Goal: Information Seeking & Learning: Learn about a topic

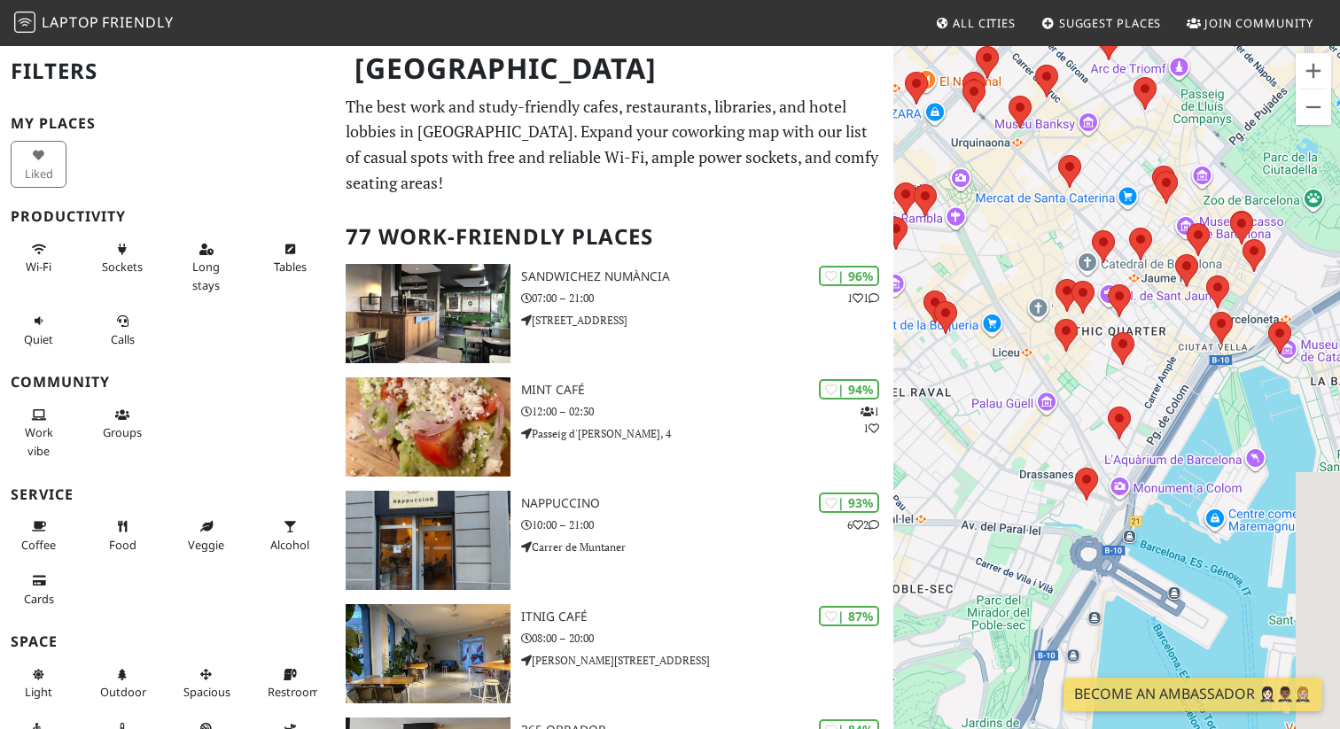
drag, startPoint x: 1182, startPoint y: 333, endPoint x: 955, endPoint y: 609, distance: 357.0
click at [955, 608] on div at bounding box center [1116, 408] width 447 height 729
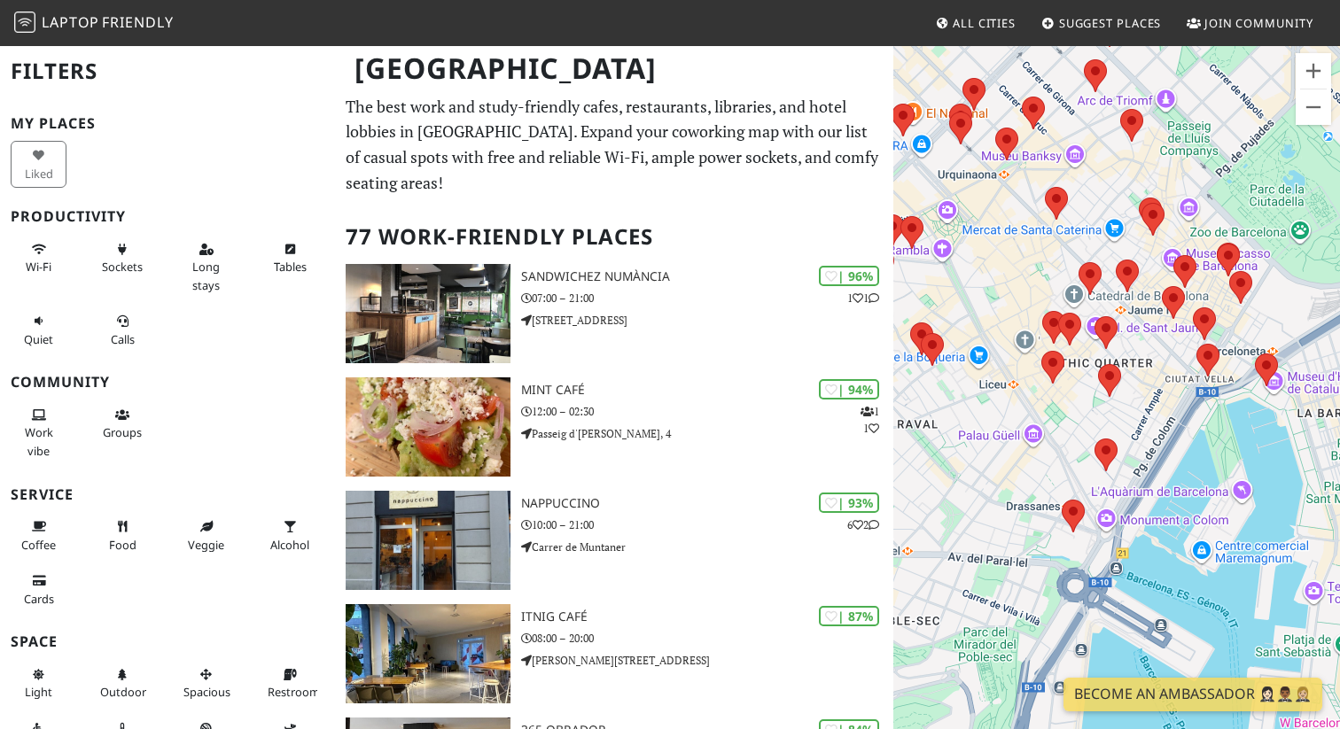
drag, startPoint x: 1000, startPoint y: 486, endPoint x: 1255, endPoint y: 486, distance: 255.3
click at [1255, 486] on div at bounding box center [1116, 408] width 447 height 729
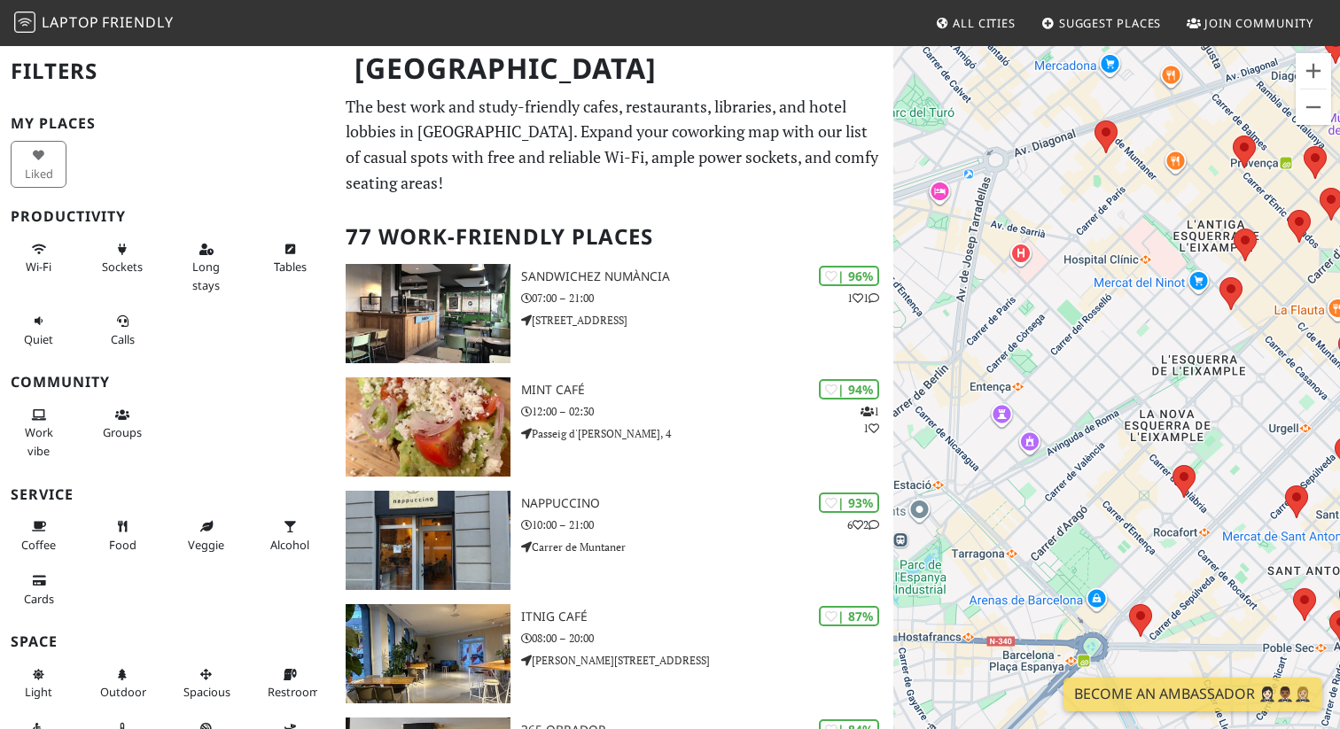
drag, startPoint x: 1195, startPoint y: 323, endPoint x: 1227, endPoint y: 419, distance: 101.7
click at [1227, 419] on div at bounding box center [1116, 408] width 447 height 729
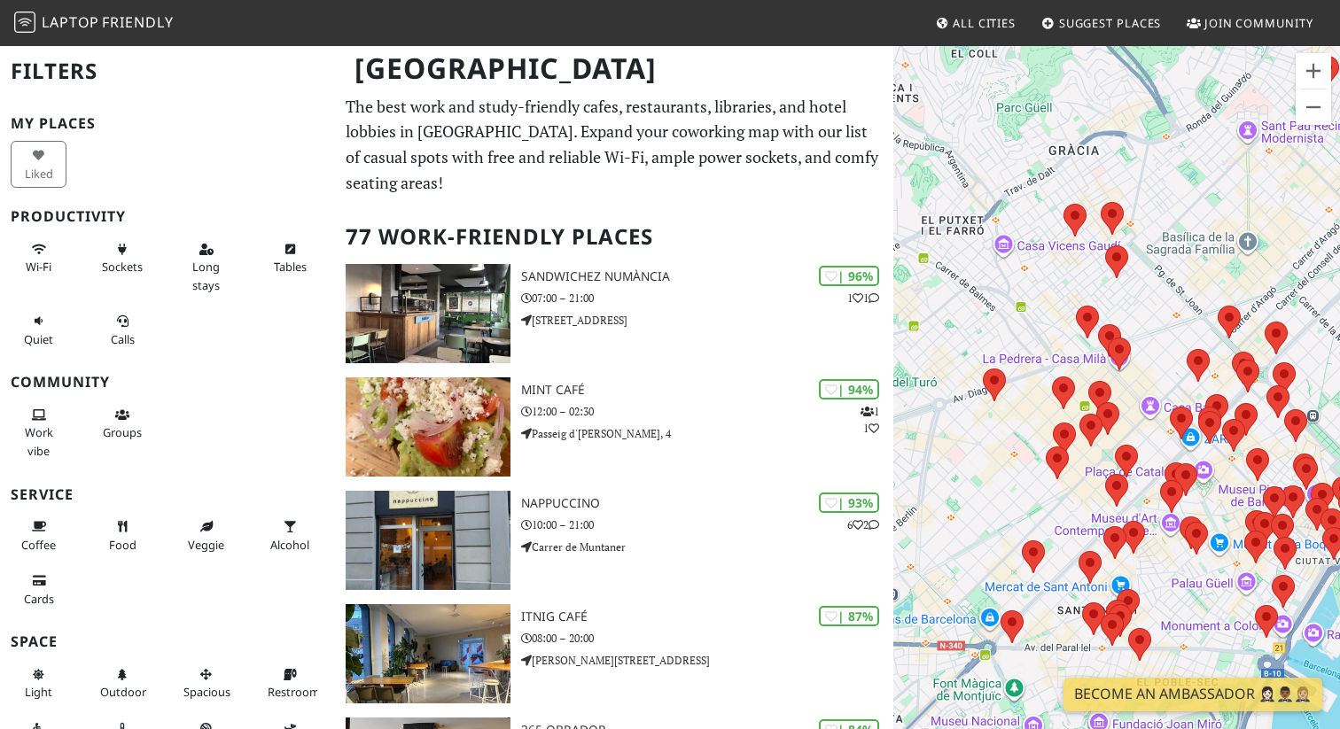
drag, startPoint x: 1139, startPoint y: 386, endPoint x: 968, endPoint y: 505, distance: 208.3
click at [968, 505] on div at bounding box center [1116, 408] width 447 height 729
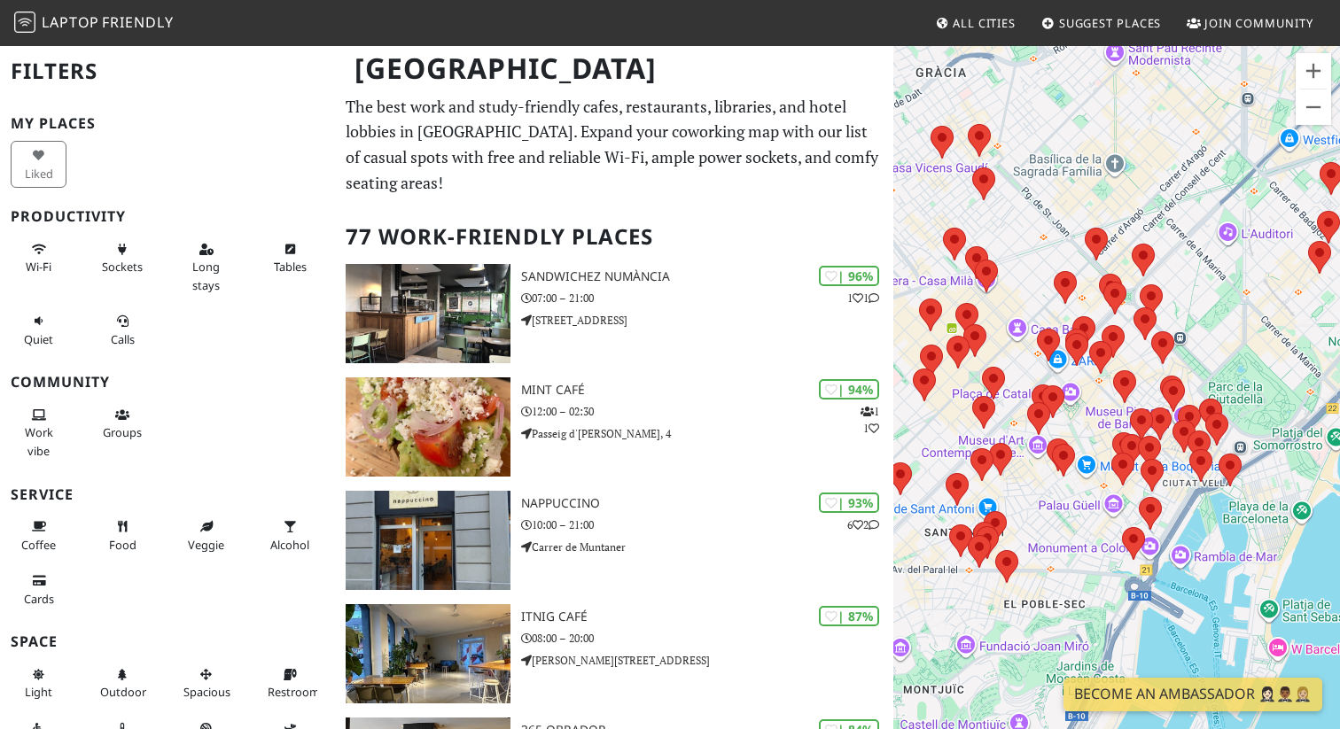
drag, startPoint x: 1156, startPoint y: 463, endPoint x: 1016, endPoint y: 379, distance: 163.0
click at [1016, 379] on div at bounding box center [1116, 408] width 447 height 729
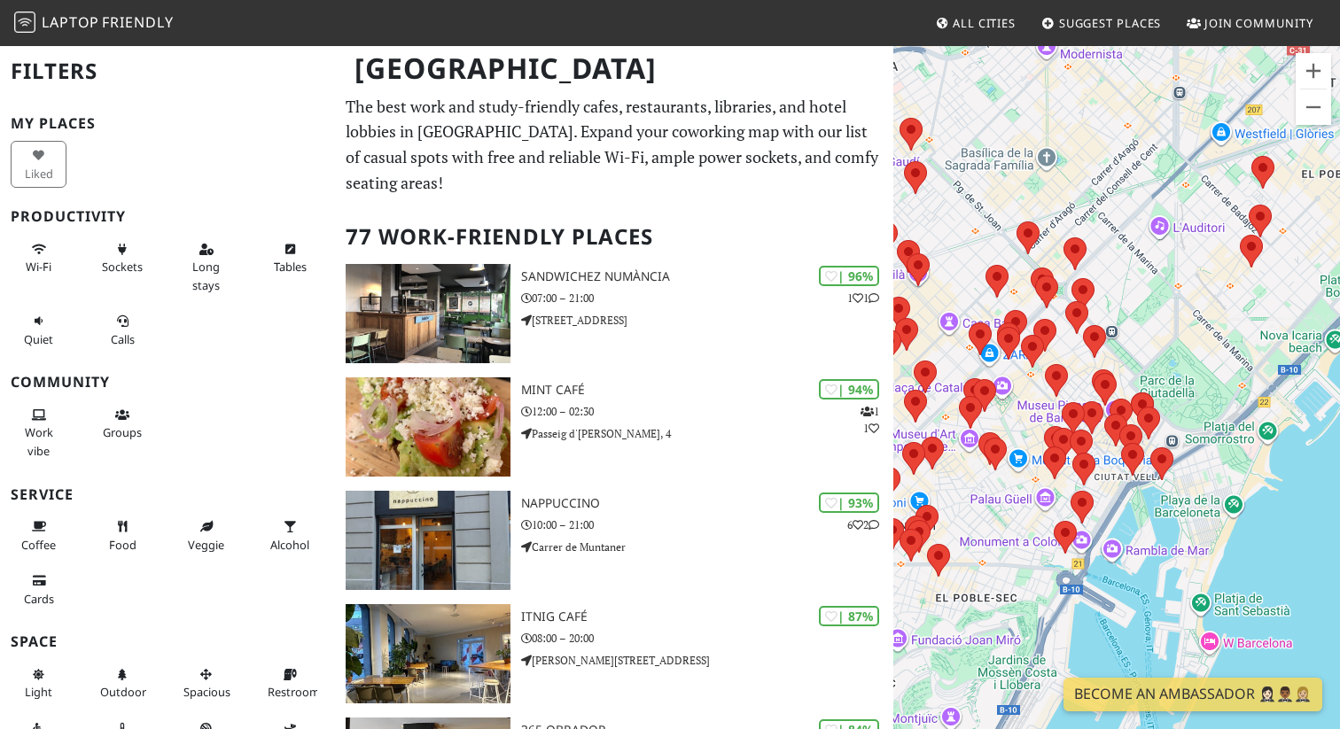
drag, startPoint x: 1128, startPoint y: 528, endPoint x: 1236, endPoint y: 239, distance: 308.2
click at [1236, 239] on div at bounding box center [1116, 408] width 447 height 729
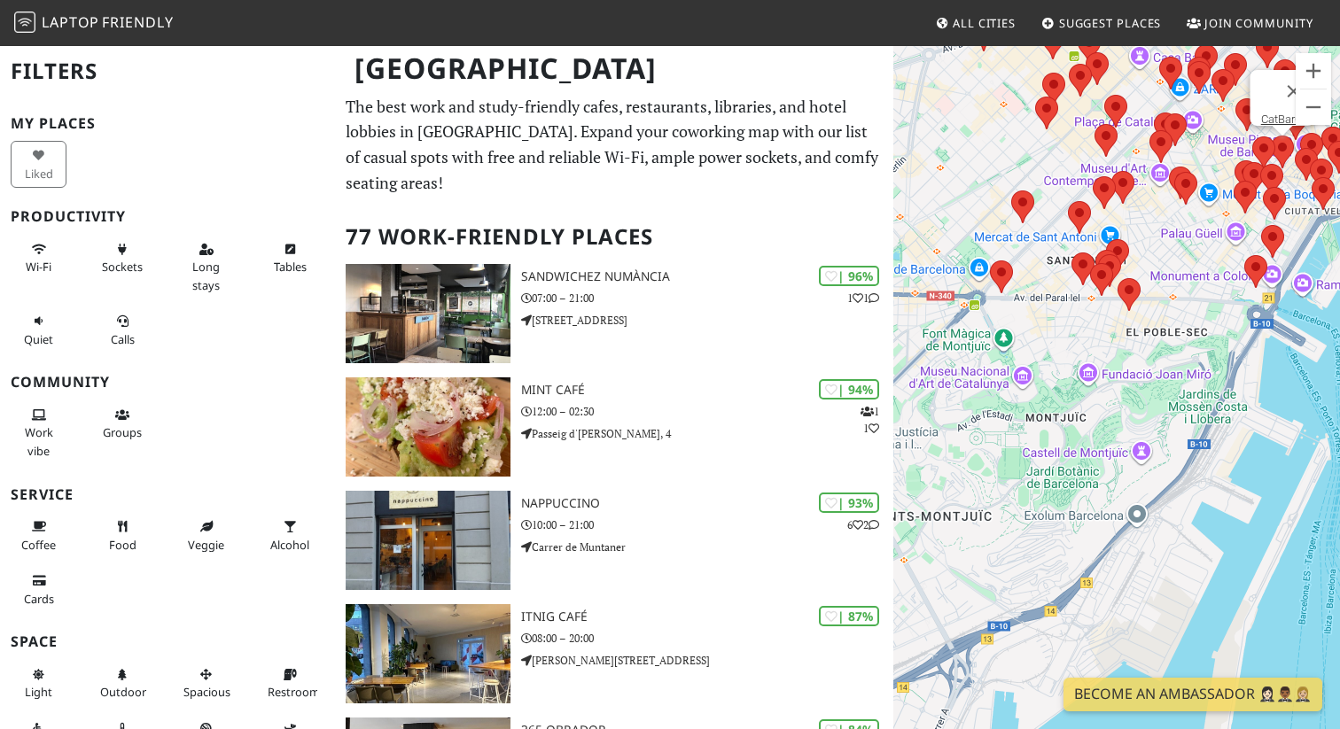
drag, startPoint x: 1098, startPoint y: 425, endPoint x: 1287, endPoint y: 158, distance: 327.6
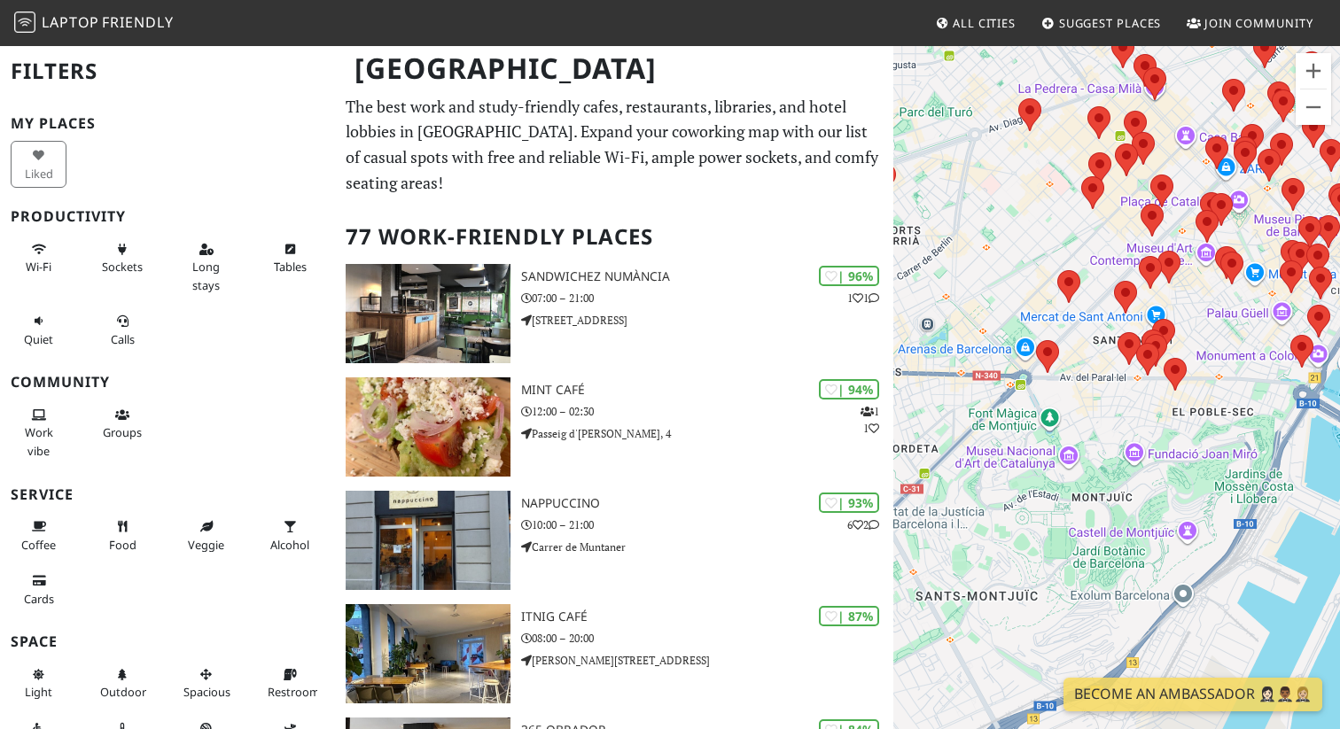
drag, startPoint x: 1106, startPoint y: 363, endPoint x: 1189, endPoint y: 401, distance: 90.8
click at [1190, 402] on div at bounding box center [1116, 408] width 447 height 729
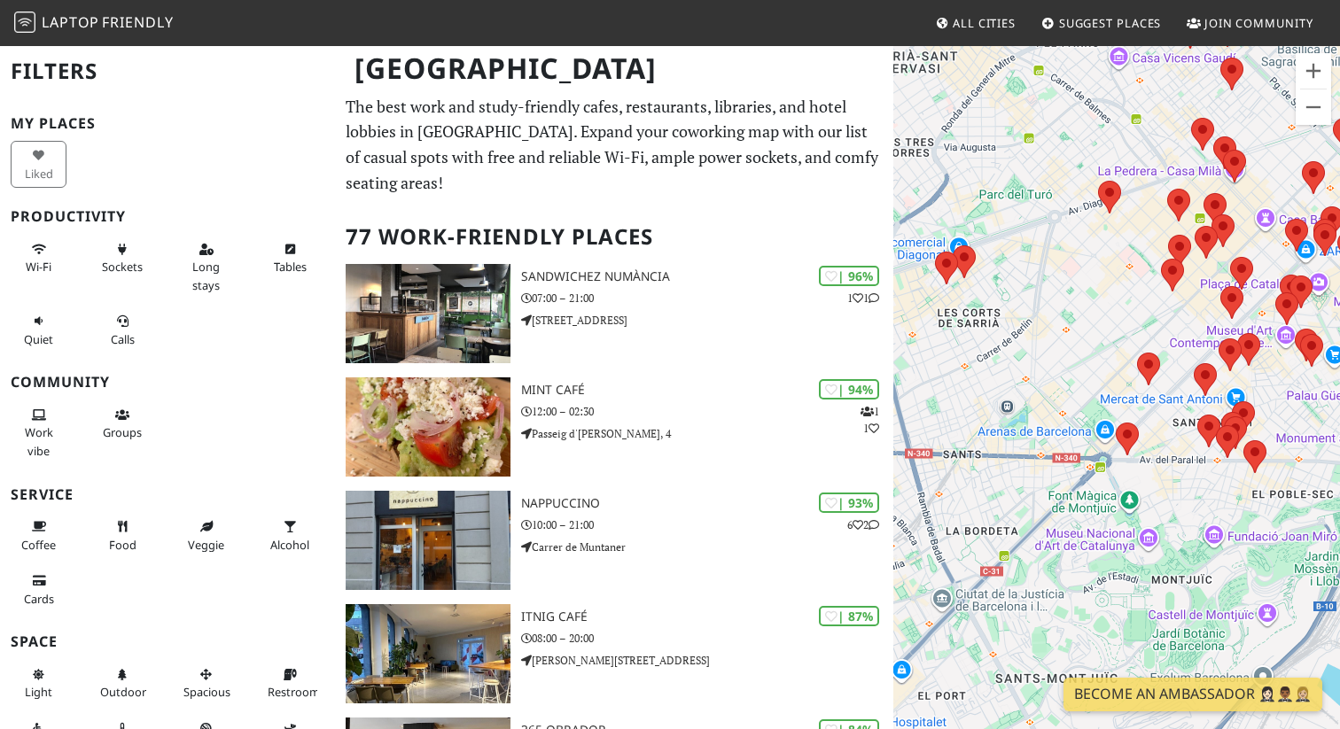
drag, startPoint x: 1067, startPoint y: 390, endPoint x: 1151, endPoint y: 475, distance: 119.1
click at [1151, 477] on div at bounding box center [1116, 408] width 447 height 729
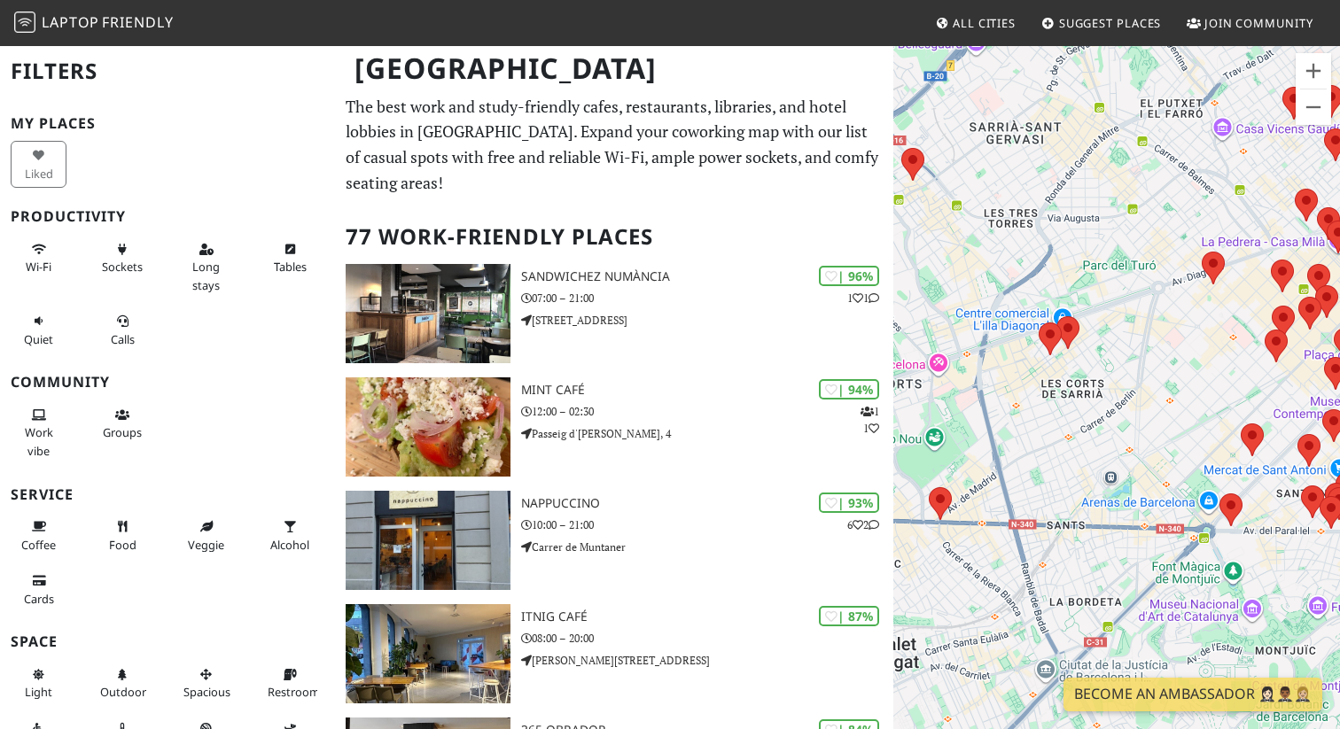
drag, startPoint x: 1049, startPoint y: 370, endPoint x: 1158, endPoint y: 448, distance: 134.1
click at [1158, 449] on div at bounding box center [1116, 408] width 447 height 729
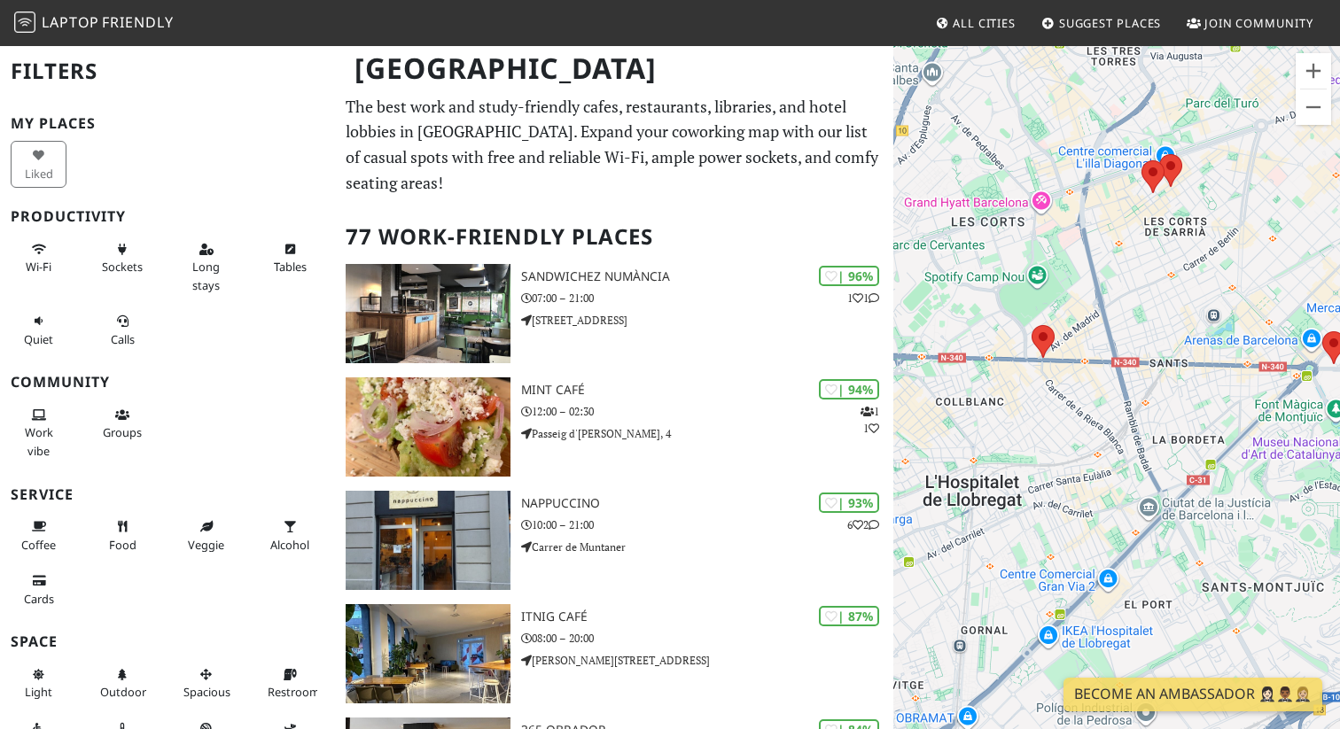
drag, startPoint x: 1037, startPoint y: 407, endPoint x: 1133, endPoint y: 234, distance: 197.6
click at [1133, 234] on div at bounding box center [1116, 408] width 447 height 729
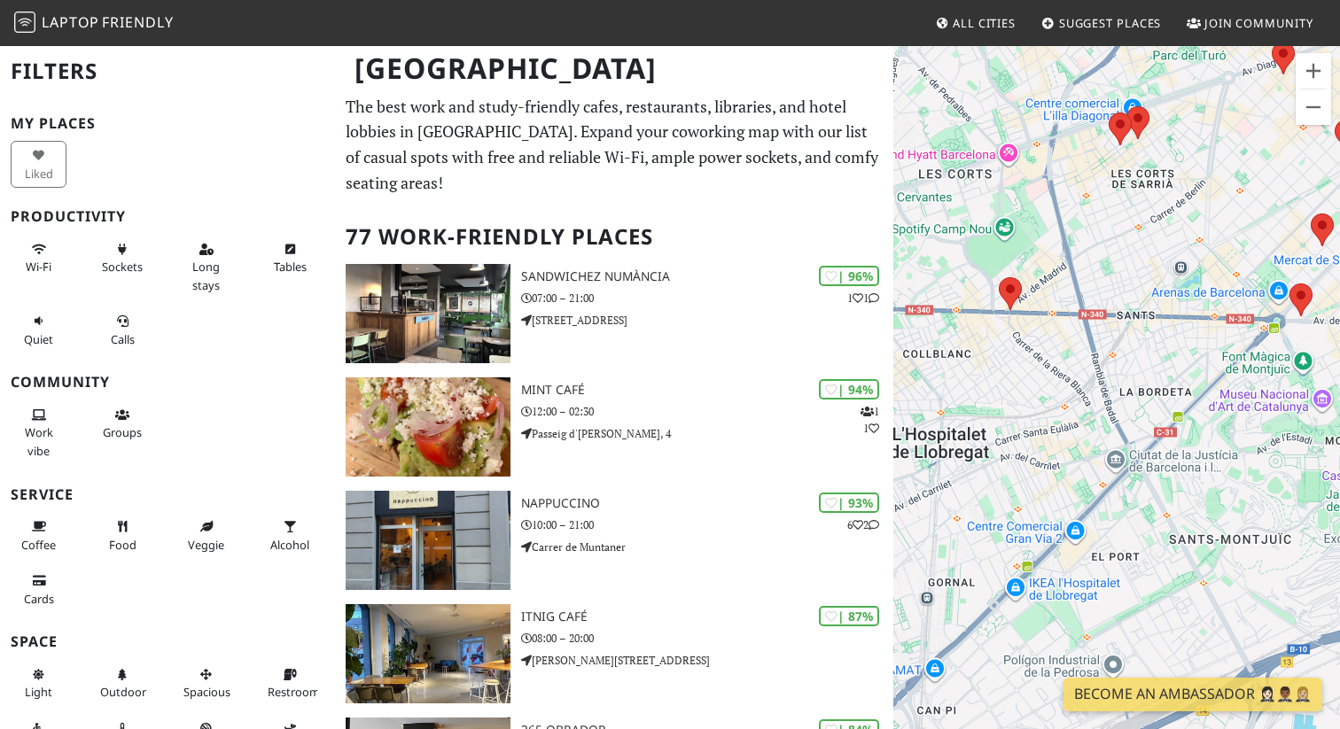
drag, startPoint x: 1174, startPoint y: 432, endPoint x: 1140, endPoint y: 388, distance: 55.0
click at [1140, 388] on div at bounding box center [1116, 408] width 447 height 729
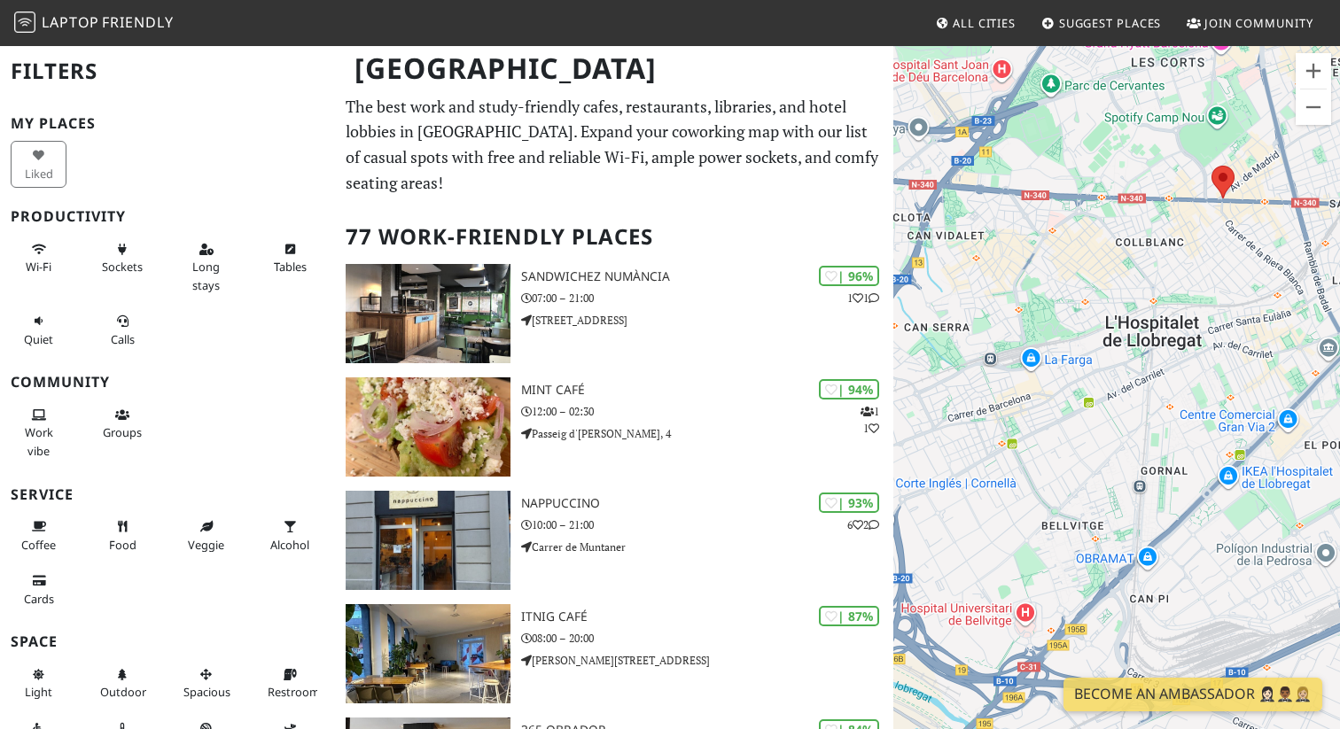
drag, startPoint x: 1038, startPoint y: 442, endPoint x: 1253, endPoint y: 332, distance: 242.2
click at [1253, 332] on div at bounding box center [1116, 408] width 447 height 729
drag, startPoint x: 1057, startPoint y: 370, endPoint x: 1074, endPoint y: 406, distance: 40.4
click at [1074, 408] on div at bounding box center [1116, 408] width 447 height 729
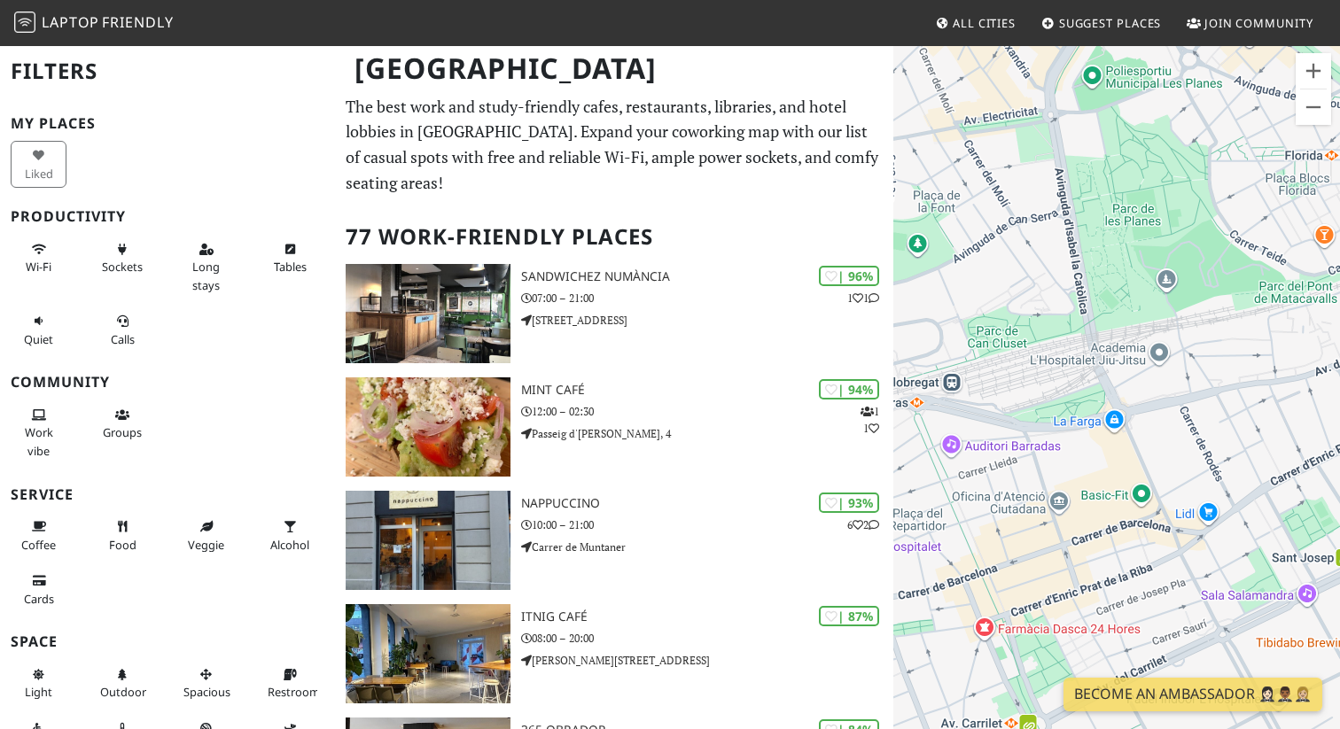
drag, startPoint x: 1029, startPoint y: 378, endPoint x: 1174, endPoint y: 371, distance: 144.7
click at [1174, 371] on div at bounding box center [1116, 408] width 447 height 729
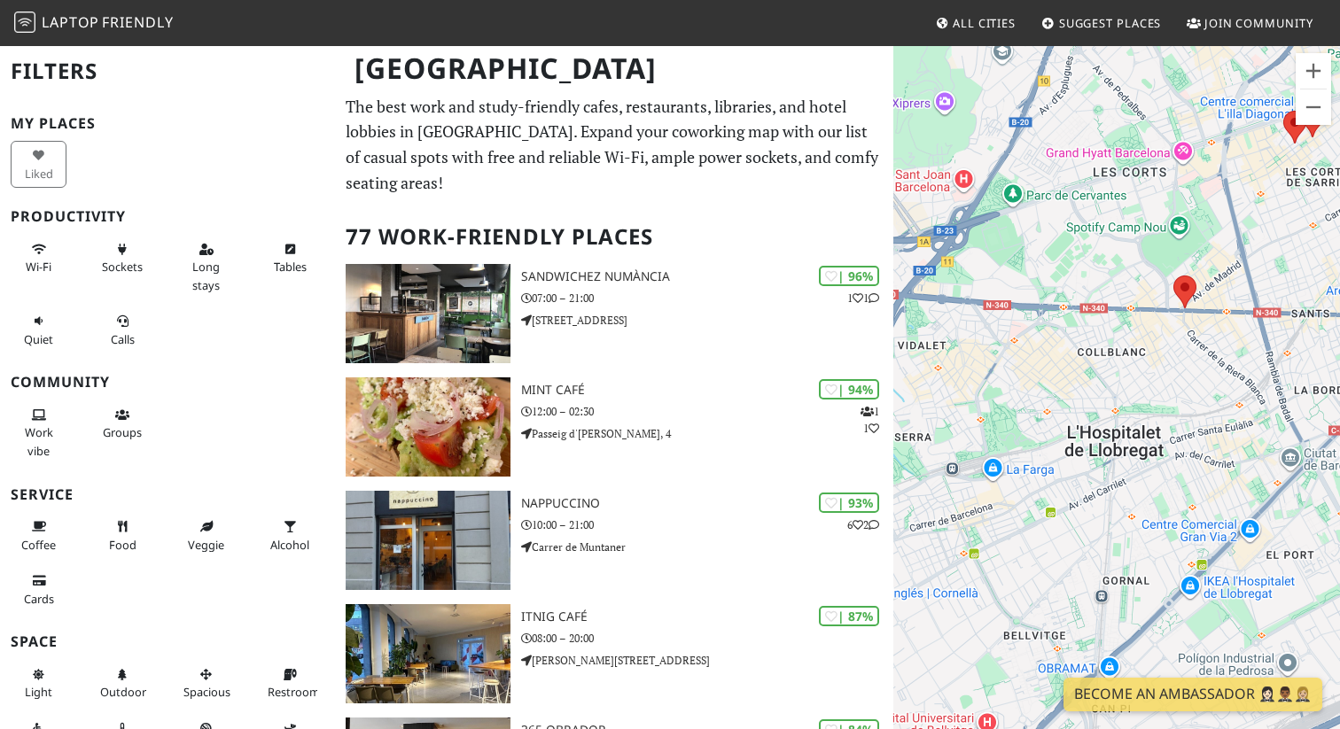
drag, startPoint x: 1221, startPoint y: 342, endPoint x: 1027, endPoint y: 456, distance: 225.3
click at [1027, 456] on div at bounding box center [1116, 408] width 447 height 729
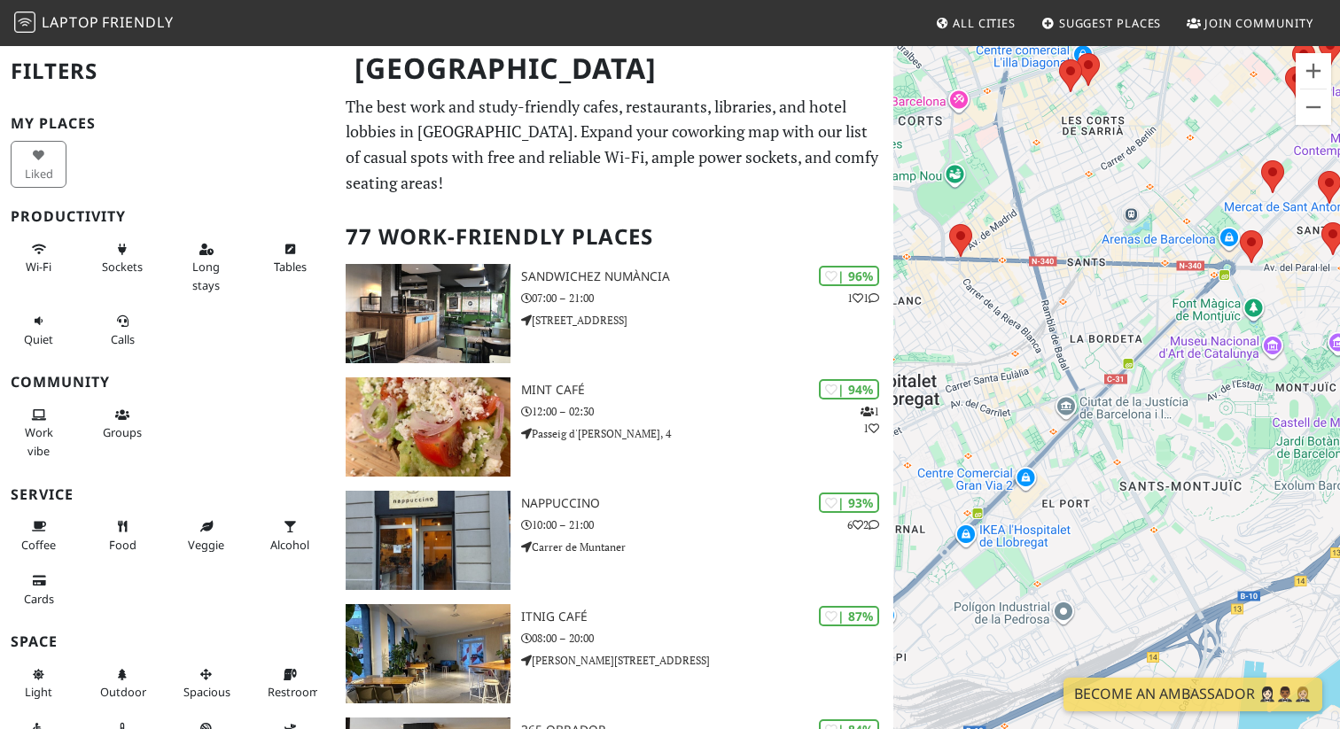
drag, startPoint x: 1187, startPoint y: 430, endPoint x: 1030, endPoint y: 345, distance: 178.5
click at [1030, 345] on div at bounding box center [1116, 408] width 447 height 729
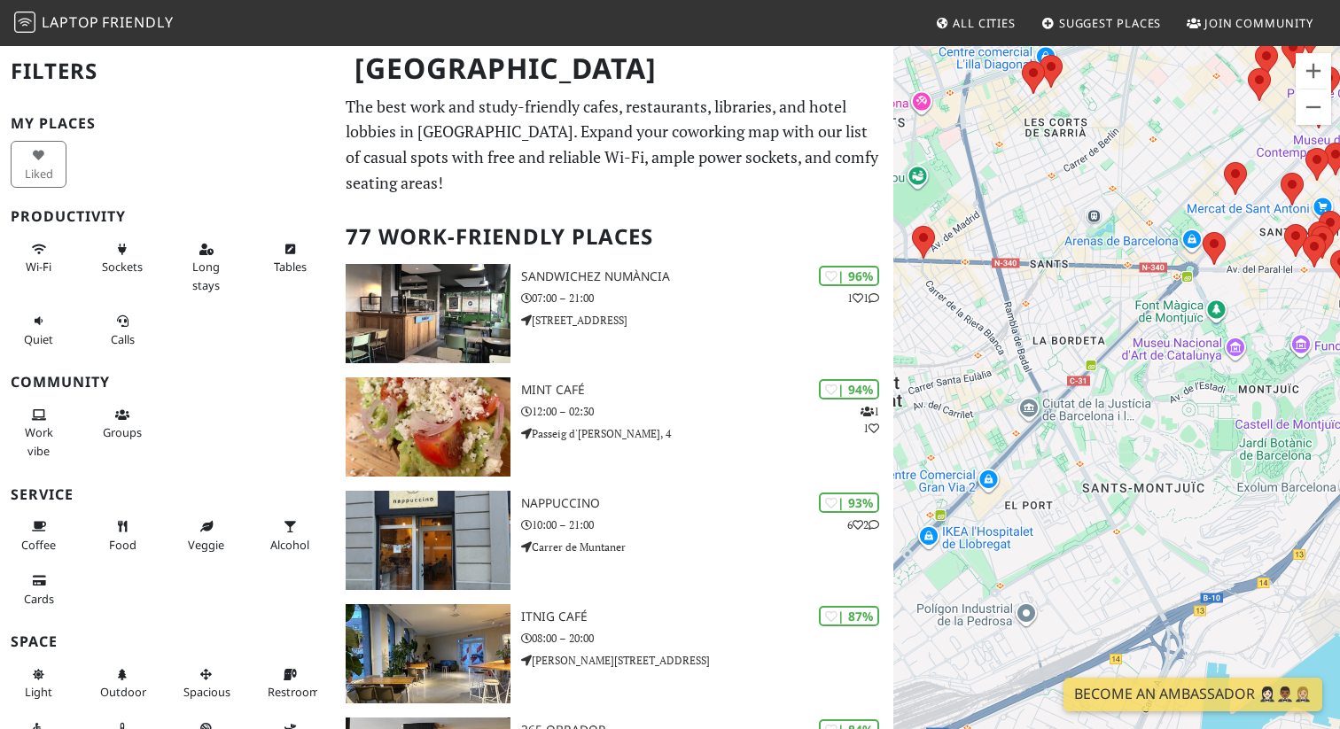
drag, startPoint x: 1180, startPoint y: 447, endPoint x: 1072, endPoint y: 470, distance: 110.6
click at [1071, 470] on div at bounding box center [1116, 408] width 447 height 729
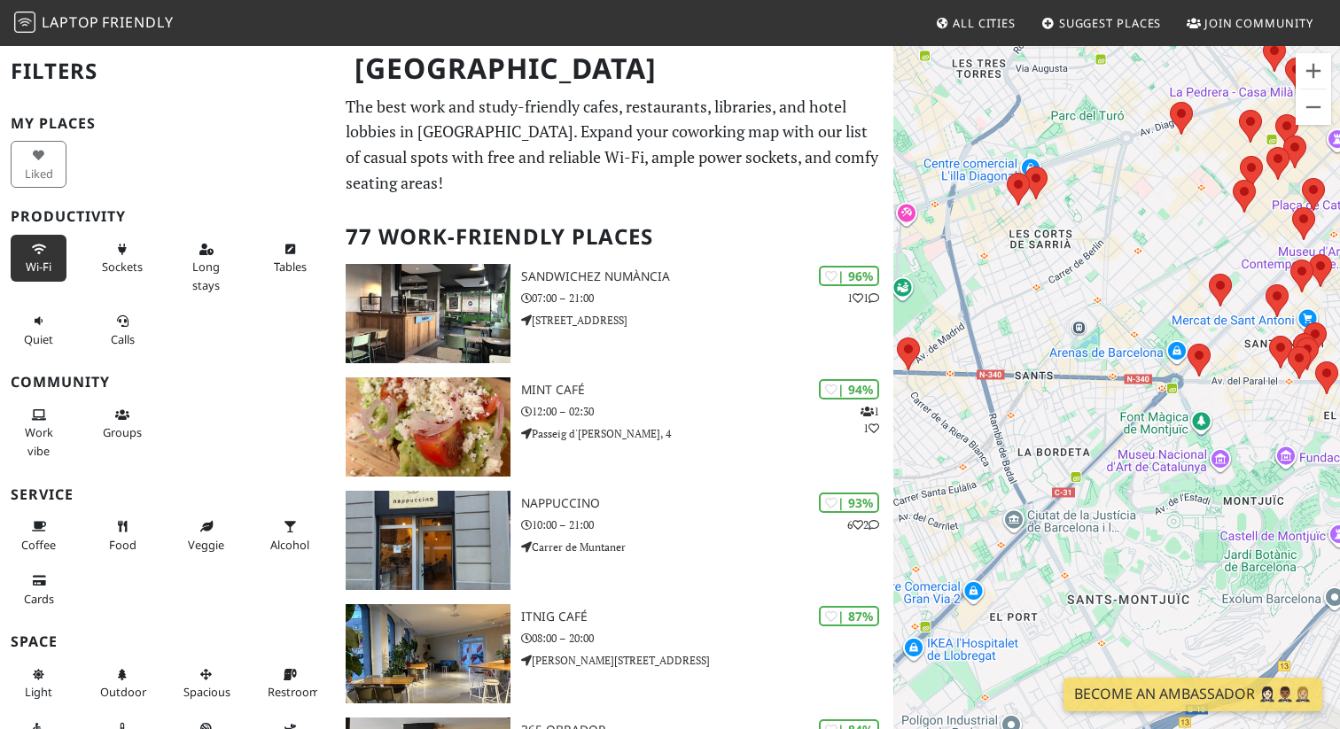
click at [38, 259] on span "Wi-Fi" at bounding box center [39, 267] width 26 height 16
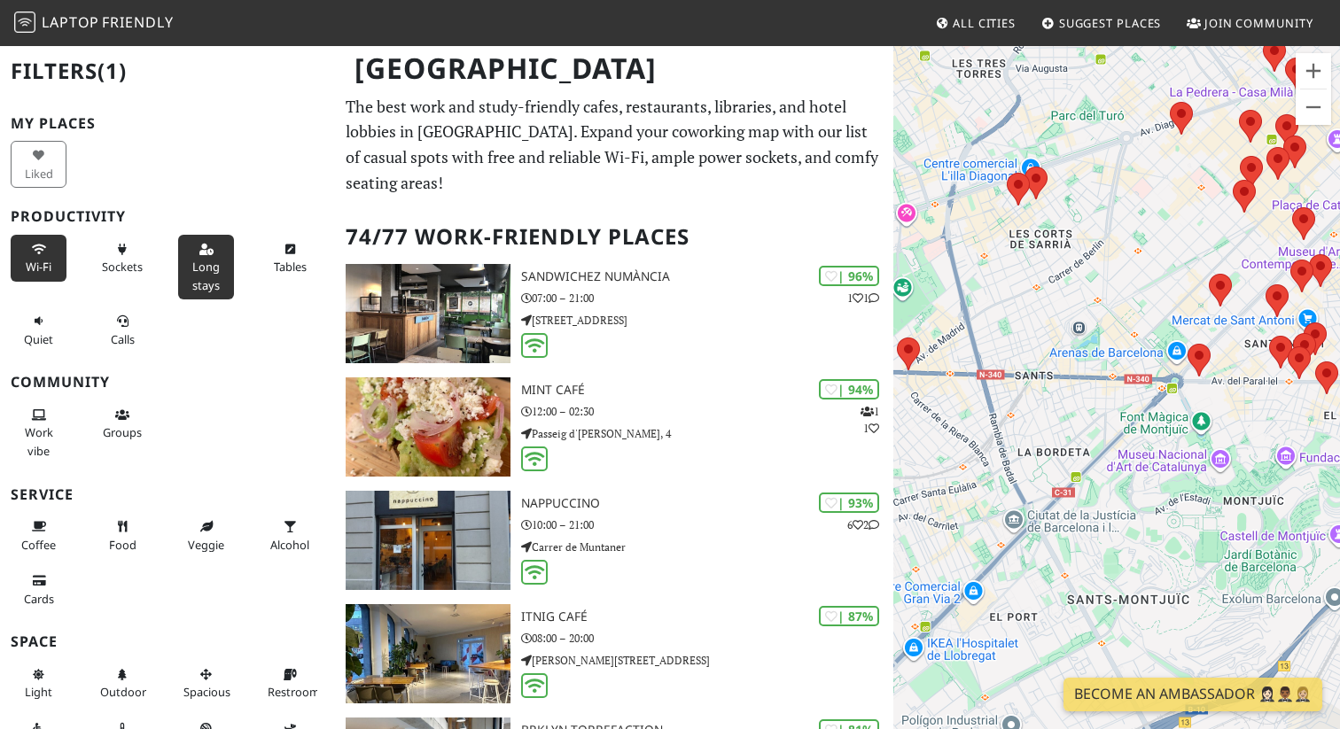
click at [215, 294] on button "Long stays" at bounding box center [206, 267] width 56 height 65
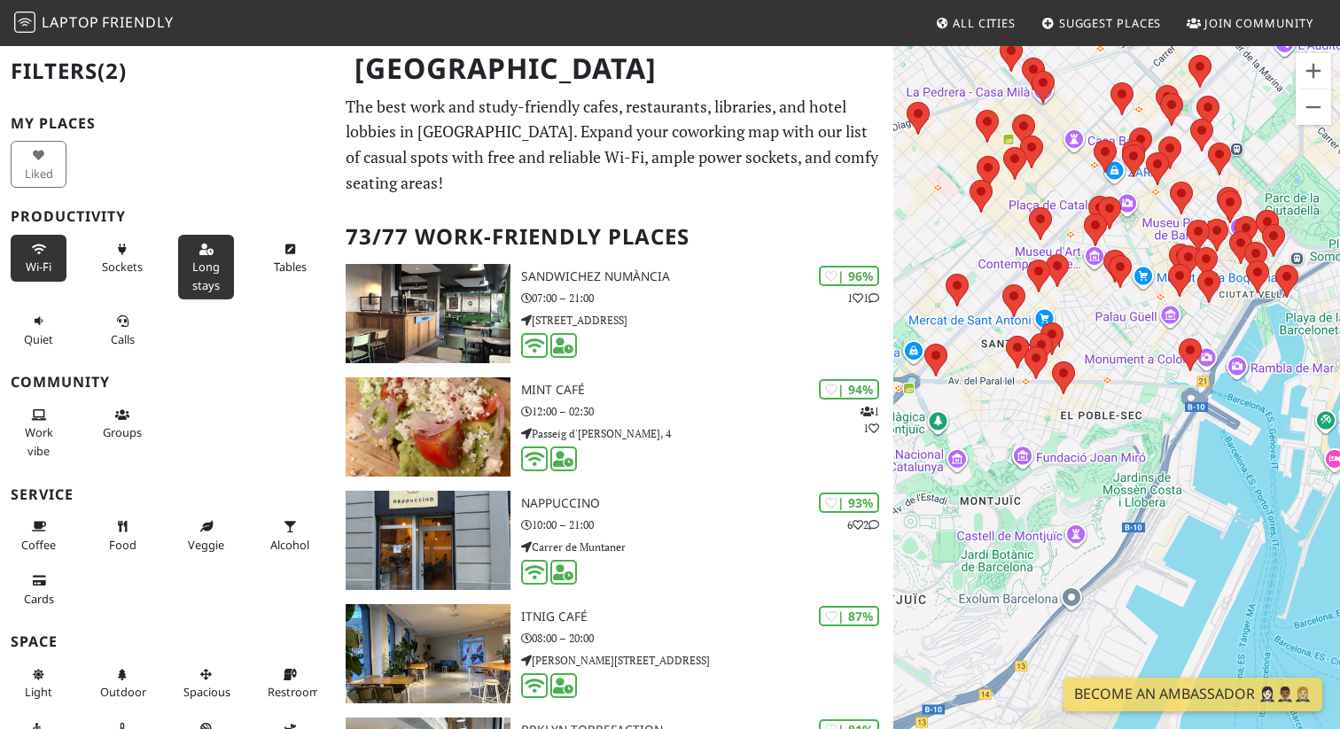
drag, startPoint x: 1086, startPoint y: 402, endPoint x: 1166, endPoint y: 401, distance: 79.8
click at [1166, 402] on div at bounding box center [1116, 408] width 447 height 729
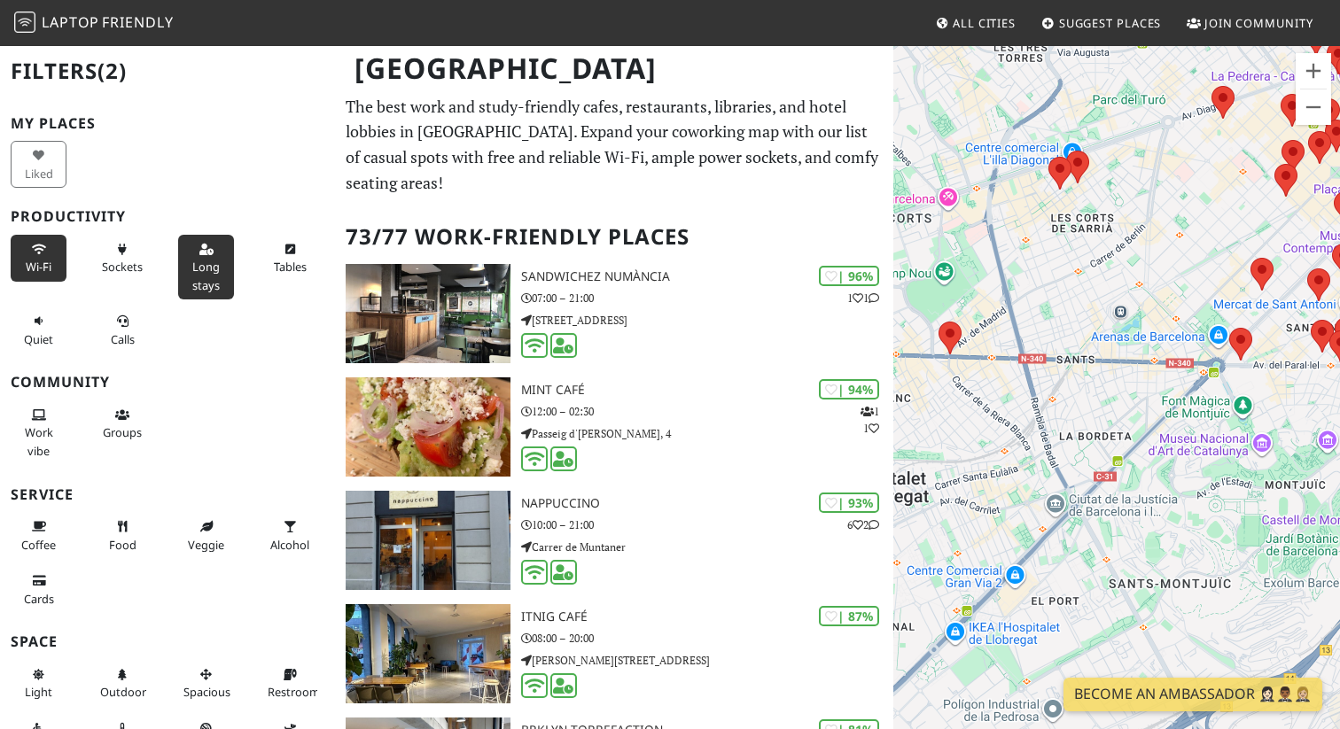
drag, startPoint x: 964, startPoint y: 429, endPoint x: 1206, endPoint y: 412, distance: 242.6
click at [1206, 412] on div at bounding box center [1116, 408] width 447 height 729
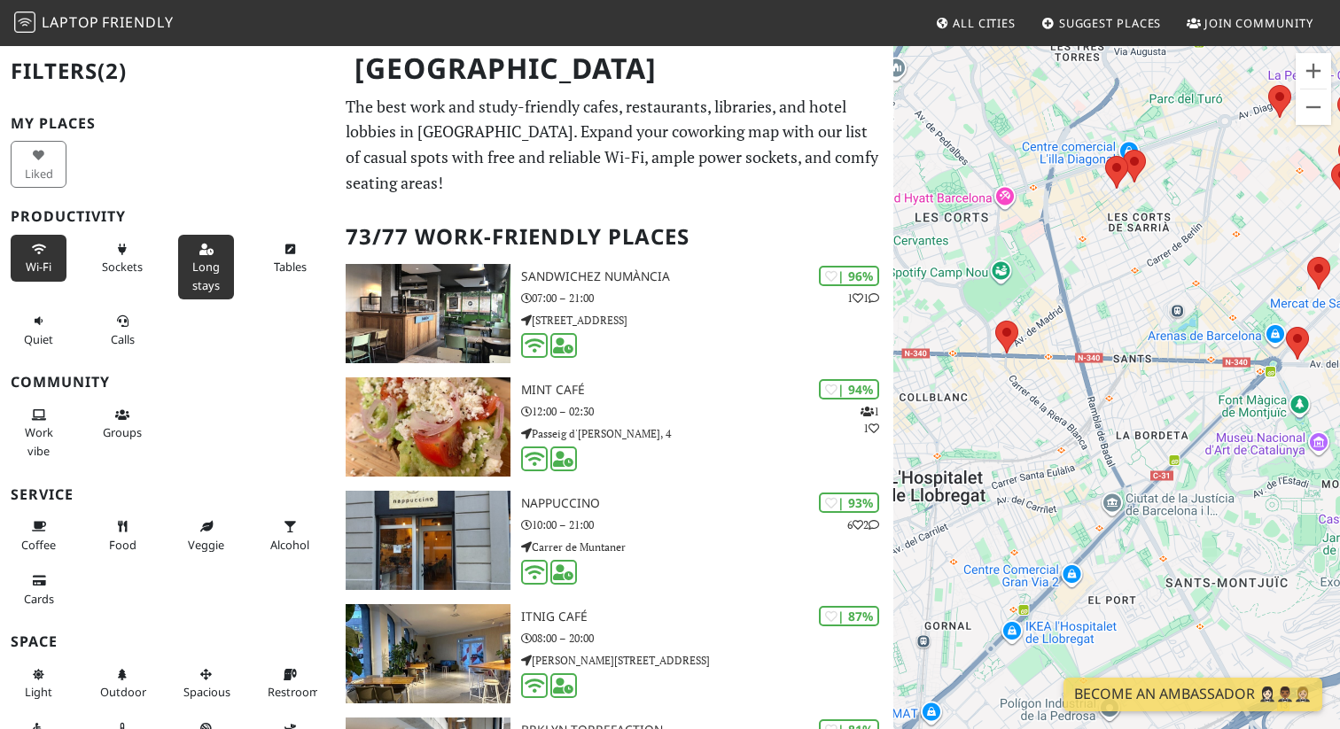
drag, startPoint x: 962, startPoint y: 492, endPoint x: 1018, endPoint y: 492, distance: 55.8
click at [1018, 492] on div at bounding box center [1116, 408] width 447 height 729
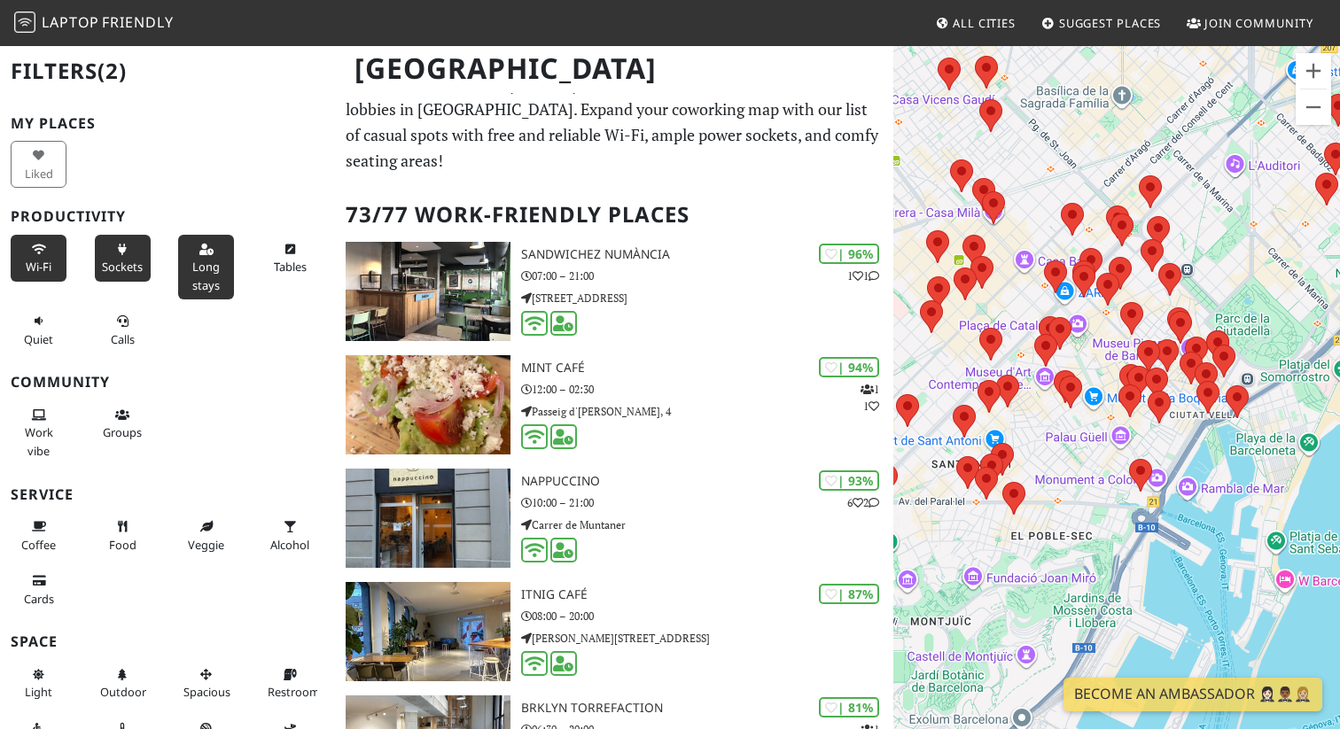
click at [136, 276] on button "Sockets" at bounding box center [123, 258] width 56 height 47
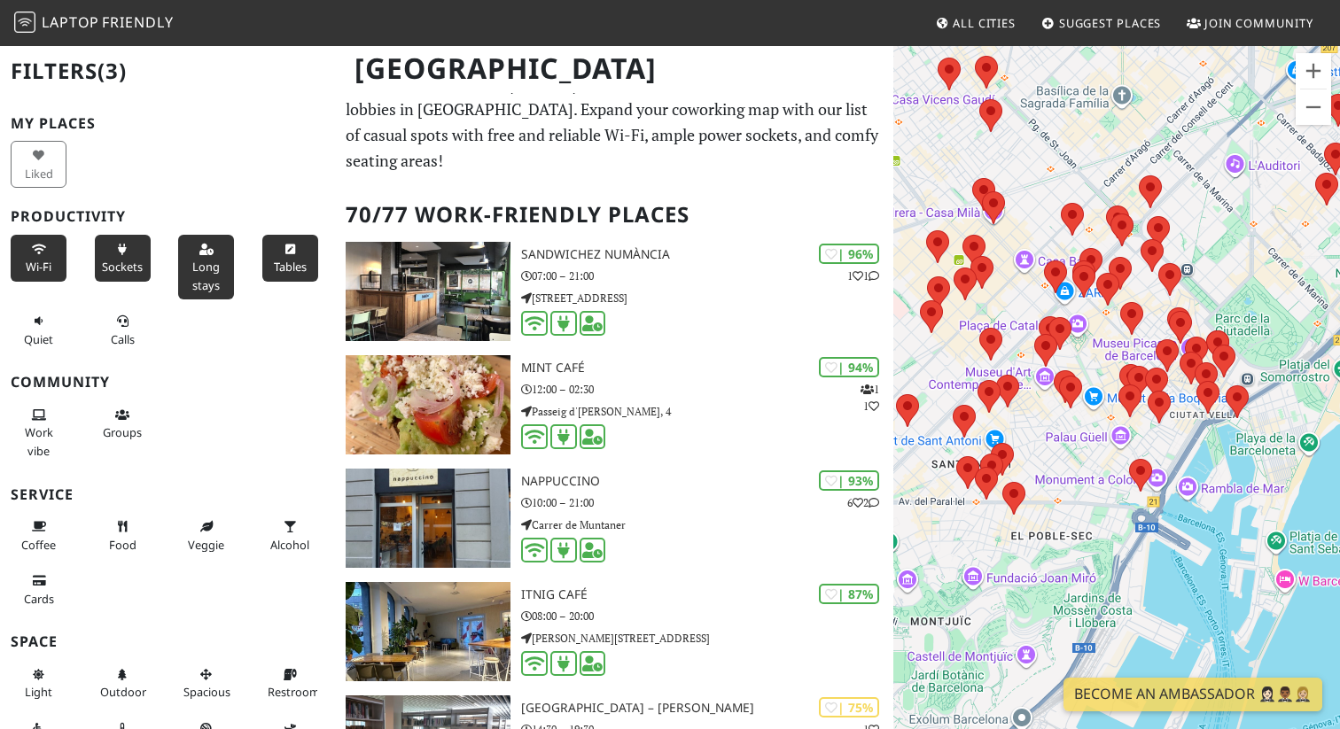
click at [287, 274] on span "Tables" at bounding box center [290, 267] width 33 height 16
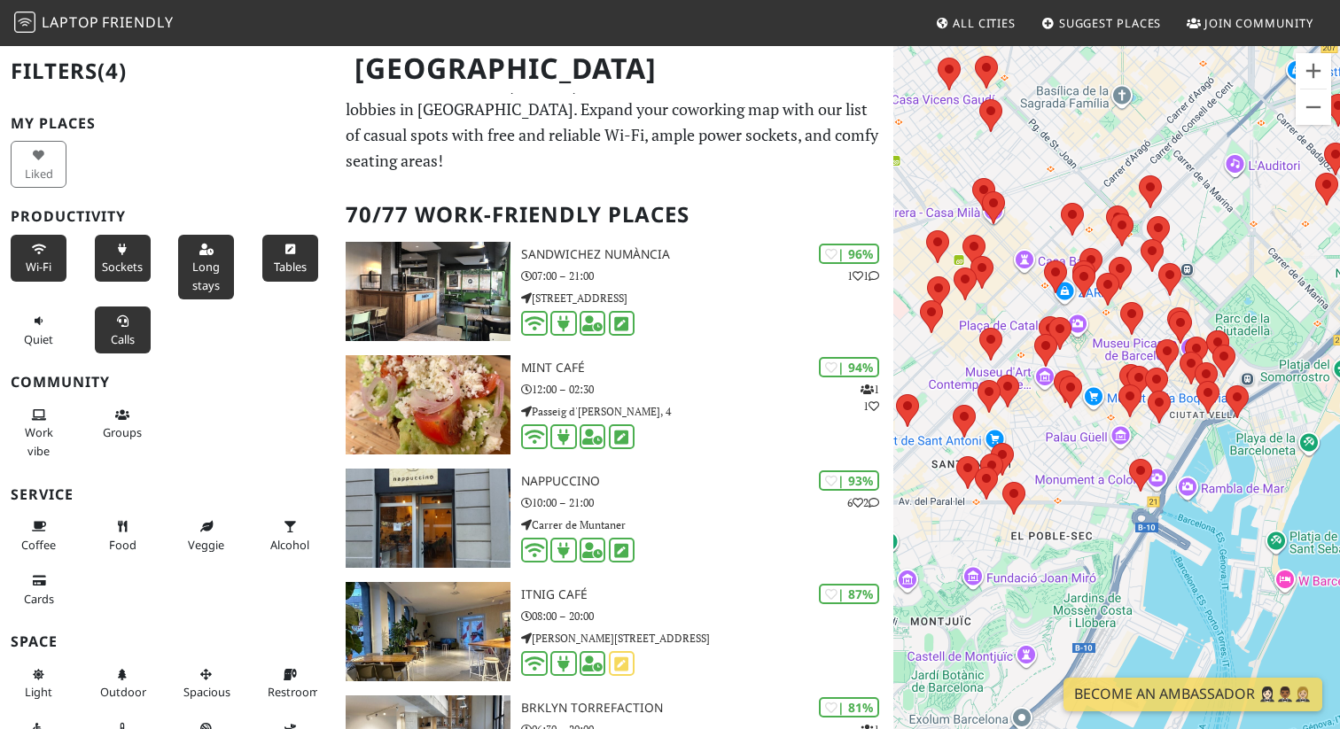
click at [125, 340] on span "Calls" at bounding box center [123, 340] width 24 height 16
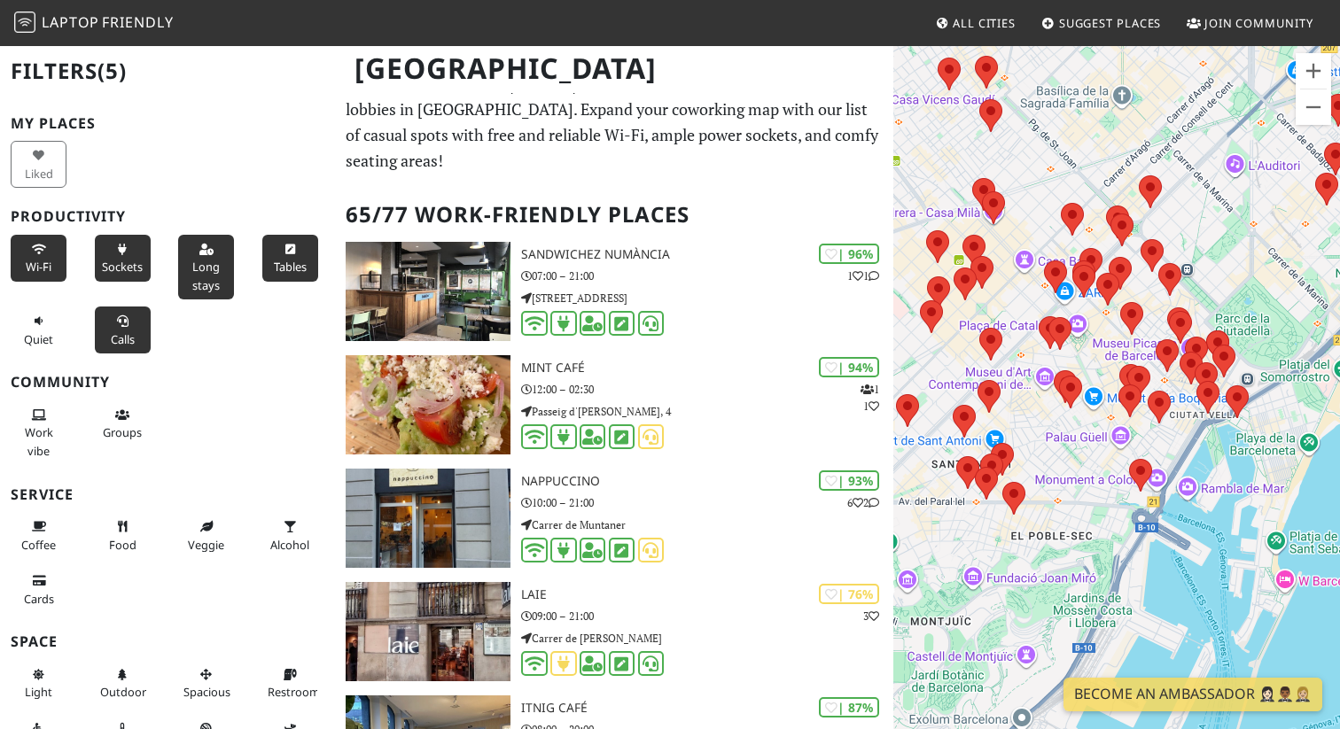
click at [125, 340] on span "Calls" at bounding box center [123, 340] width 24 height 16
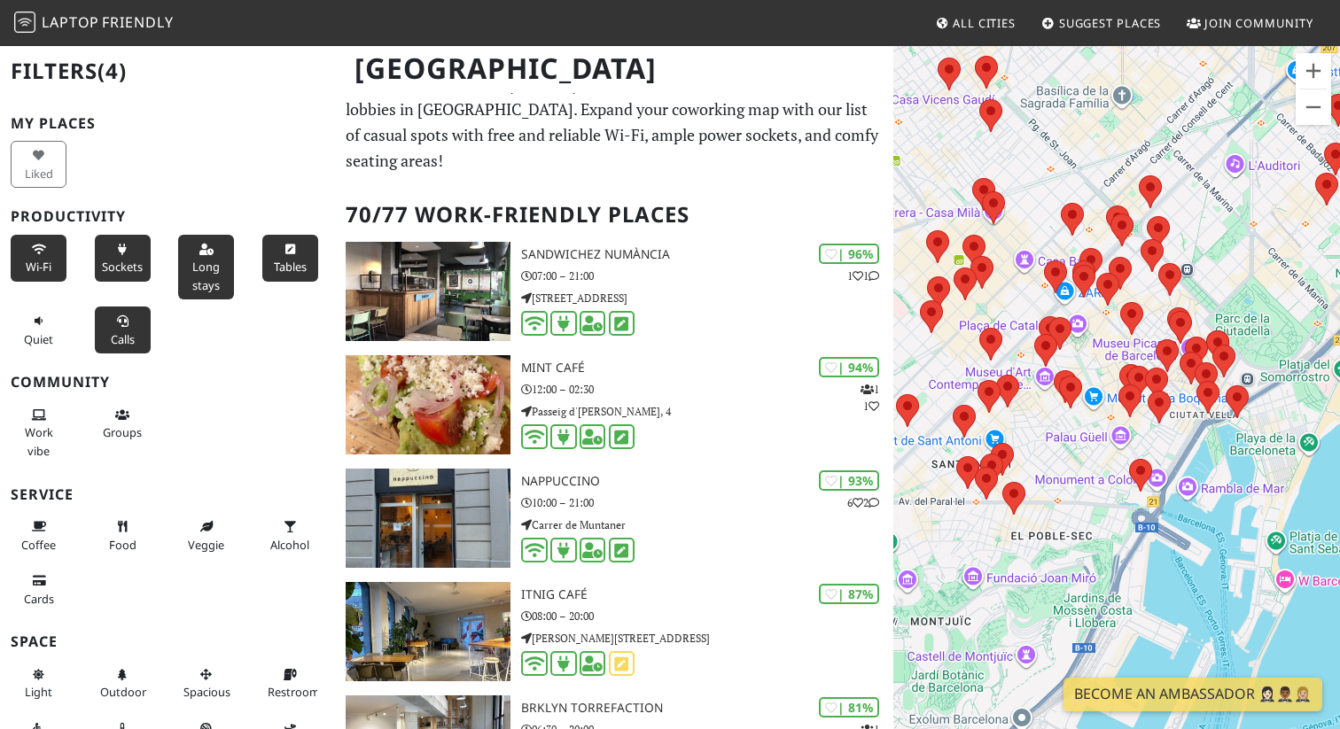
click at [125, 340] on span "Calls" at bounding box center [123, 340] width 24 height 16
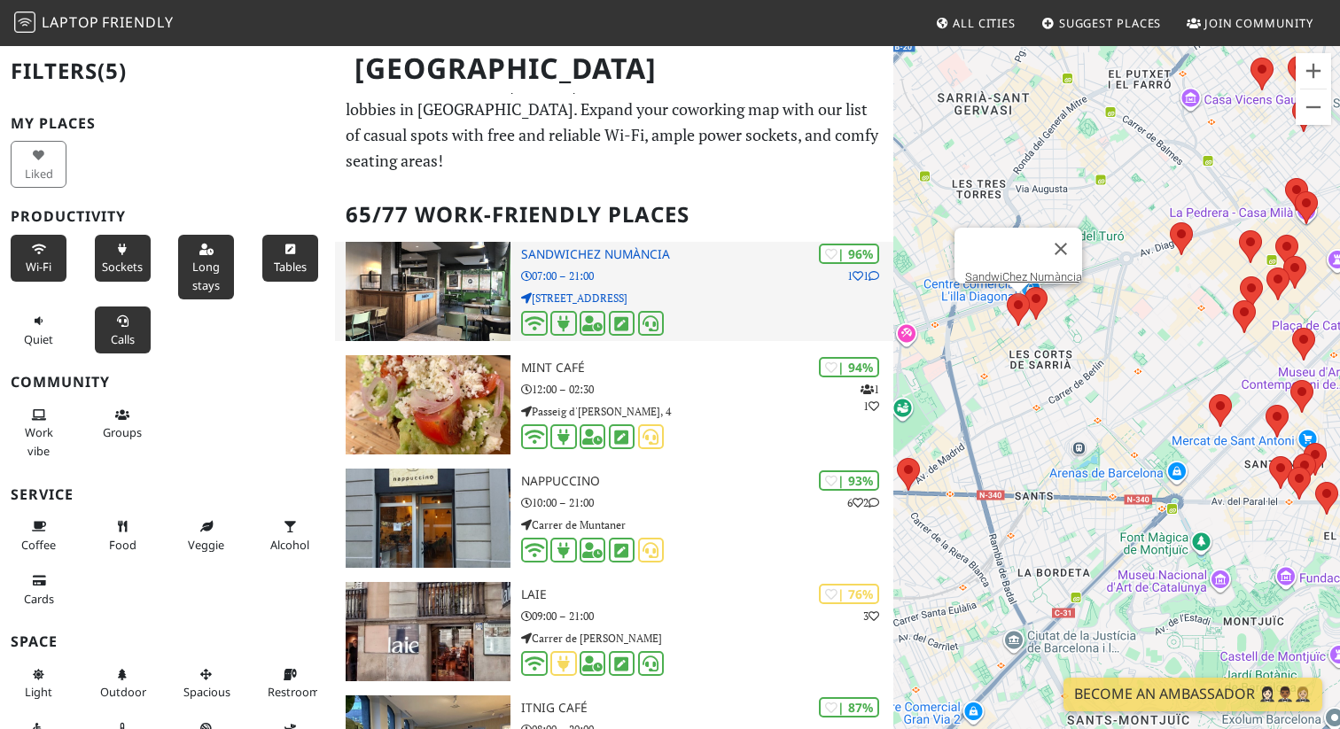
click at [744, 278] on p "07:00 – 21:00" at bounding box center [707, 276] width 372 height 17
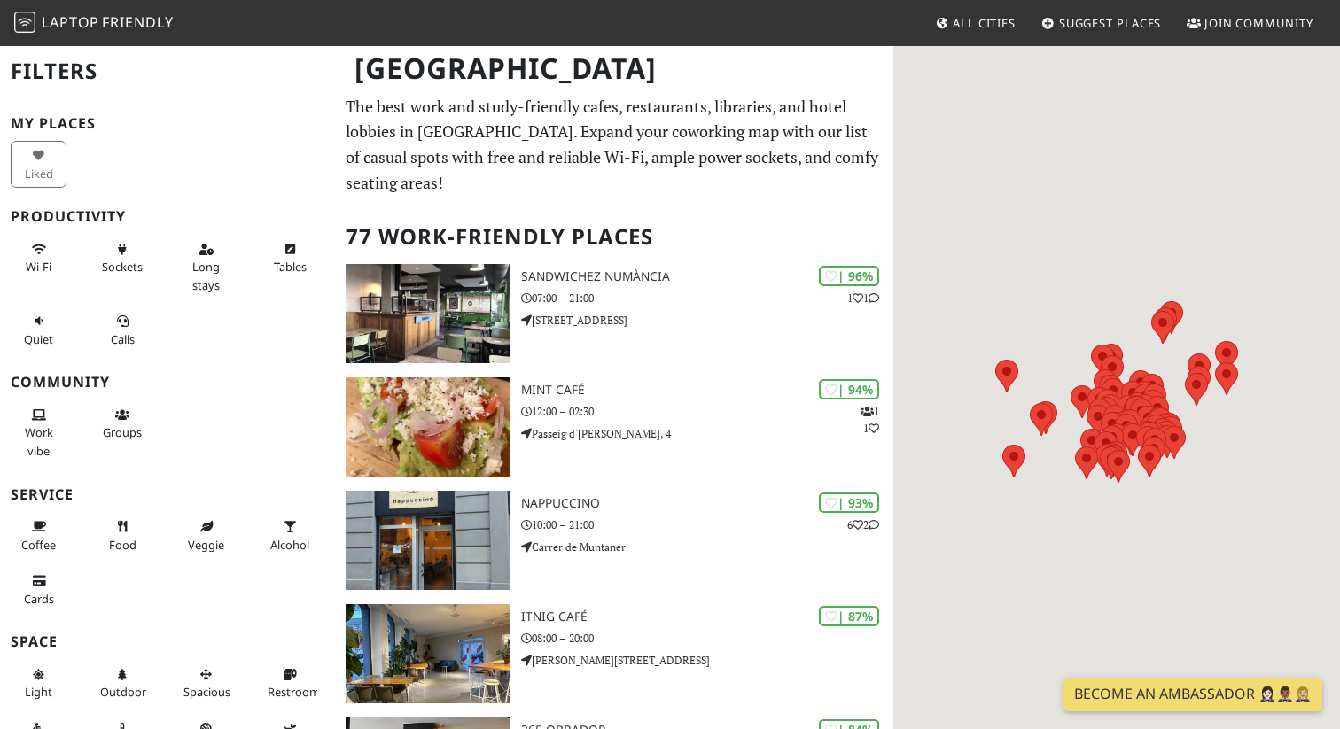
scroll to position [22, 0]
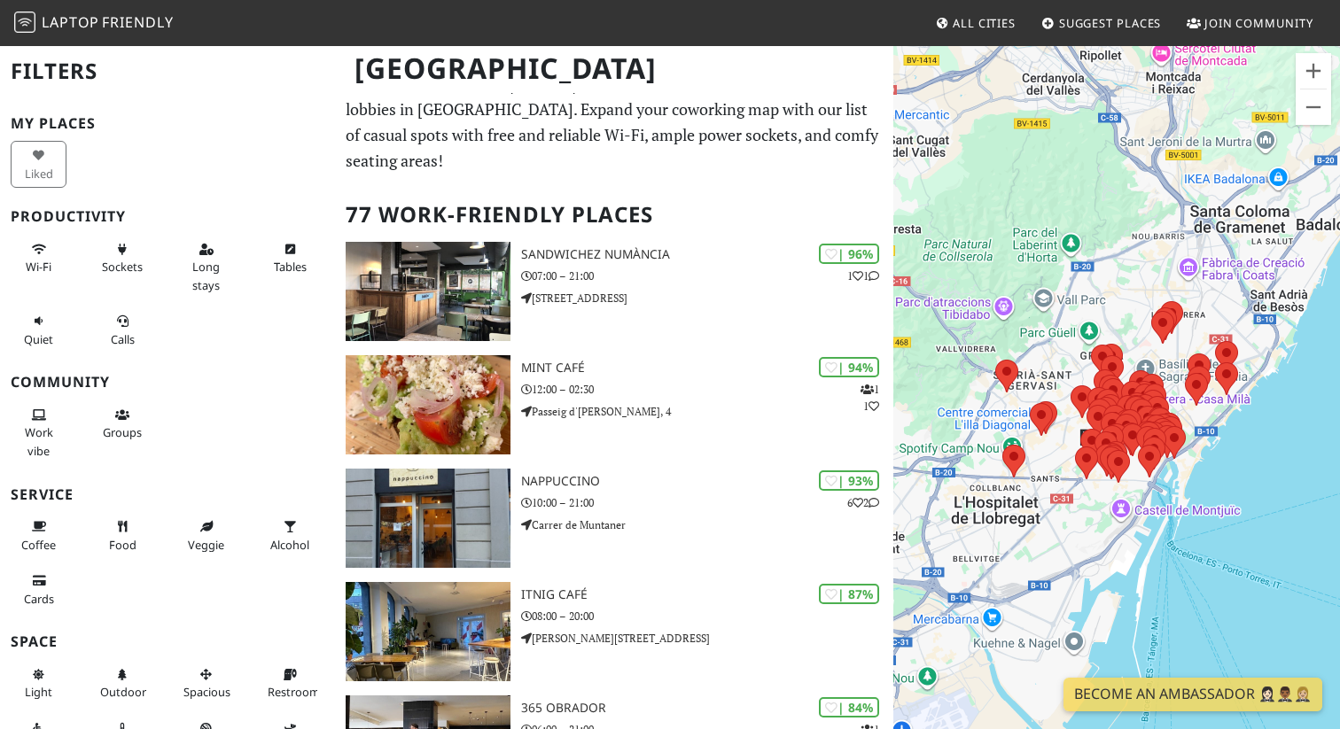
click at [938, 28] on link "All Cities" at bounding box center [975, 23] width 95 height 32
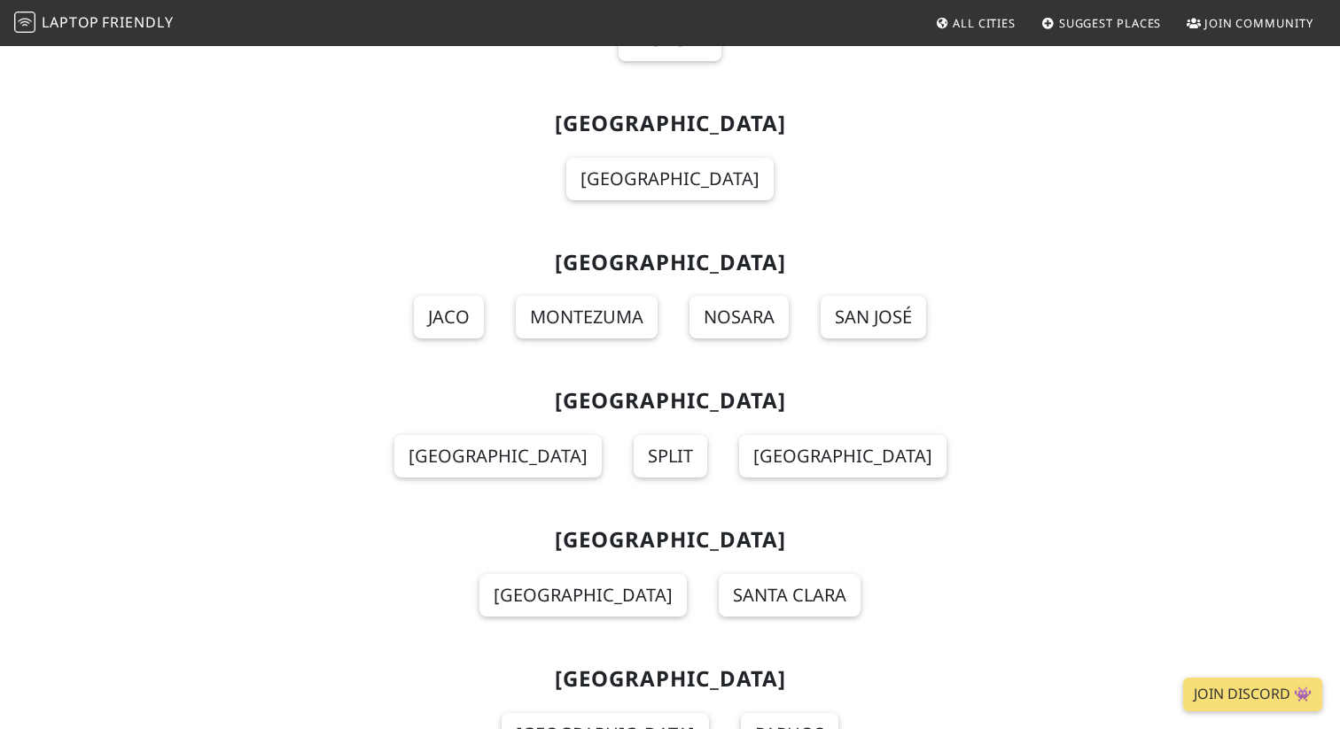
scroll to position [16212, 0]
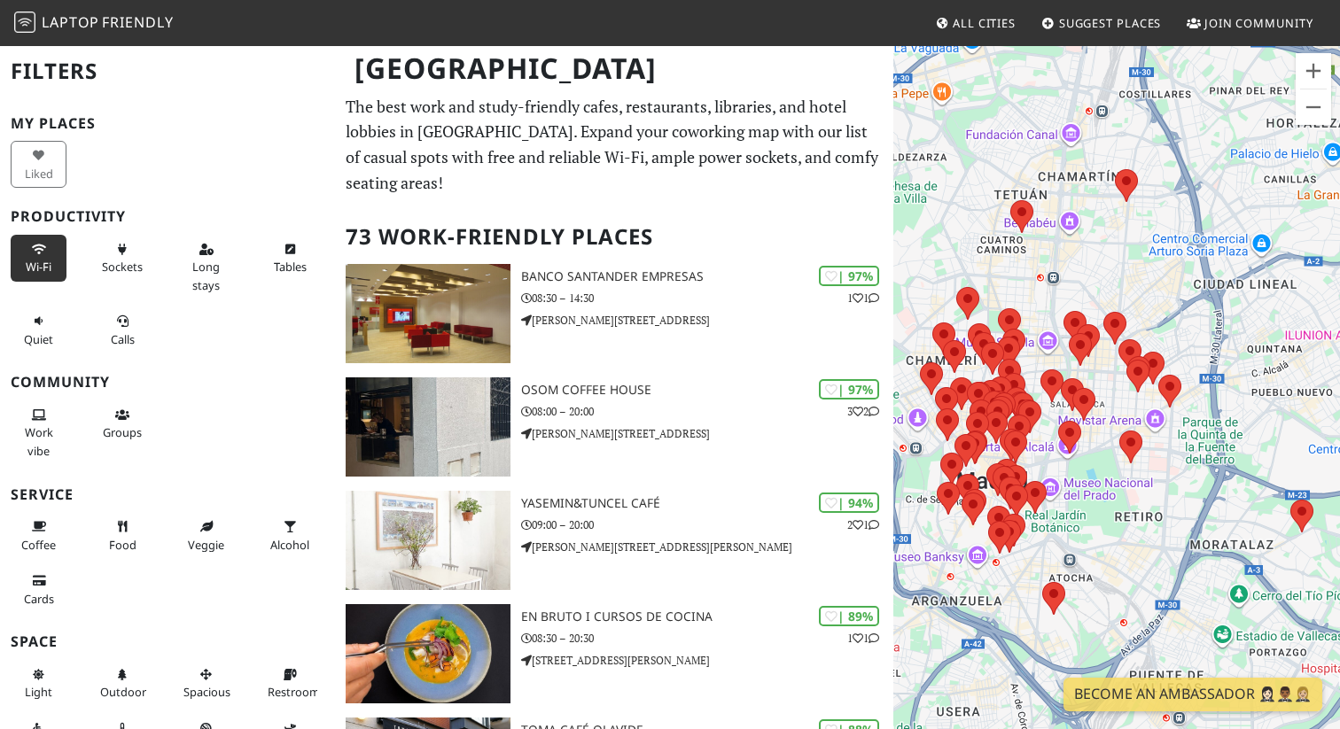
click at [31, 256] on button "Wi-Fi" at bounding box center [39, 258] width 56 height 47
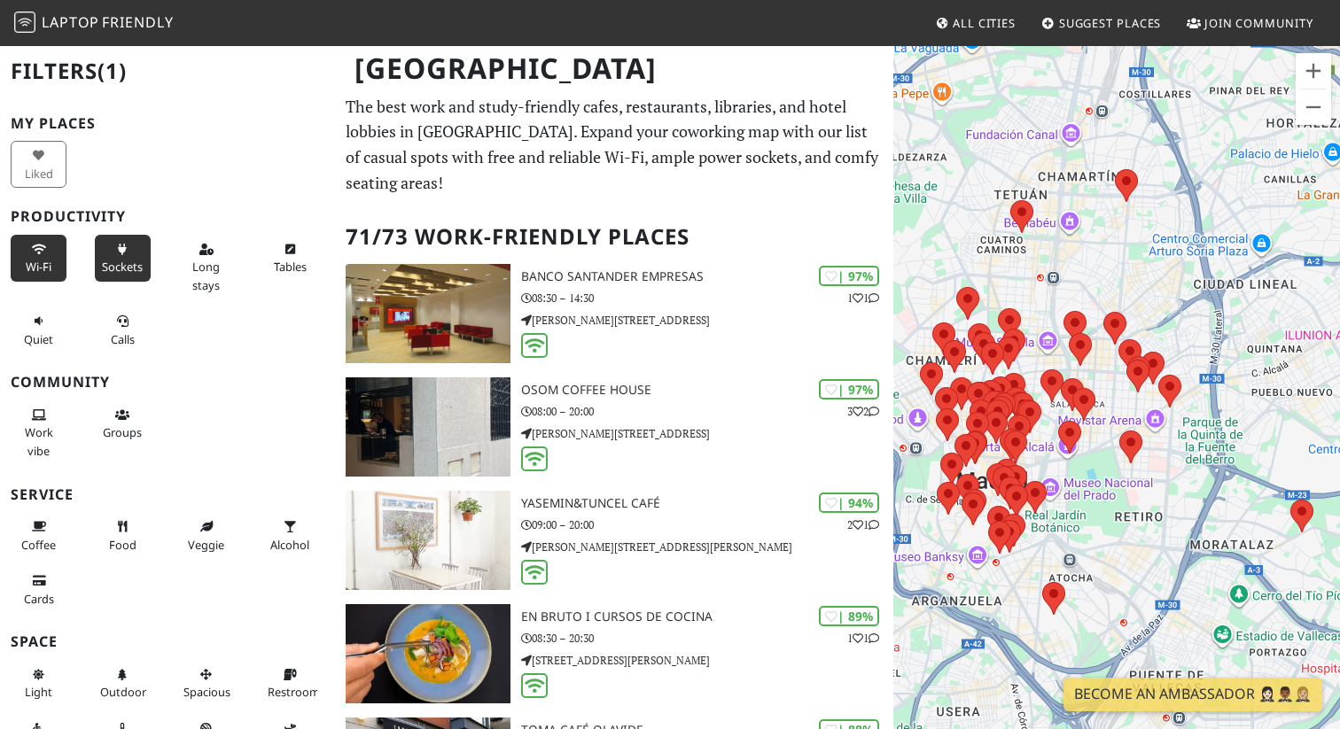
click at [137, 253] on button "Sockets" at bounding box center [123, 258] width 56 height 47
click at [137, 254] on button "Sockets" at bounding box center [123, 258] width 56 height 47
click at [211, 269] on span "Long stays" at bounding box center [205, 276] width 27 height 34
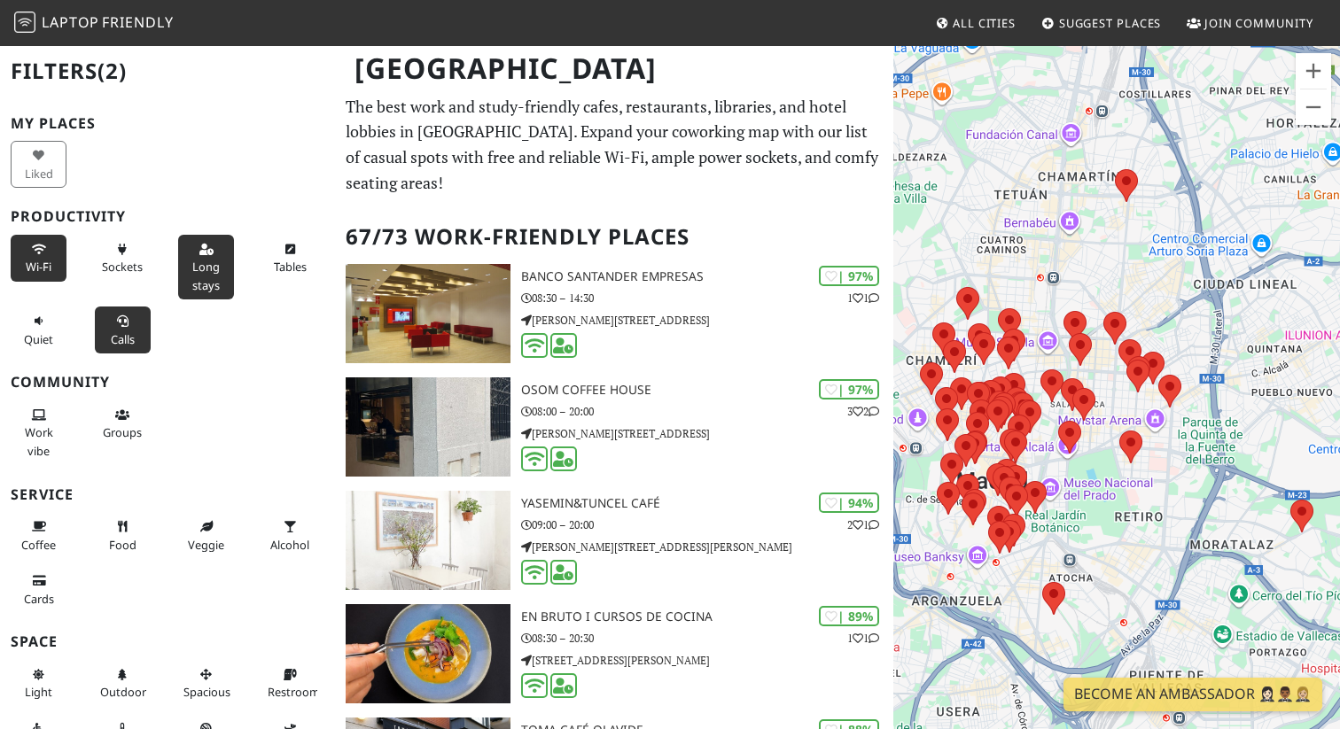
click at [137, 334] on button "Calls" at bounding box center [123, 330] width 56 height 47
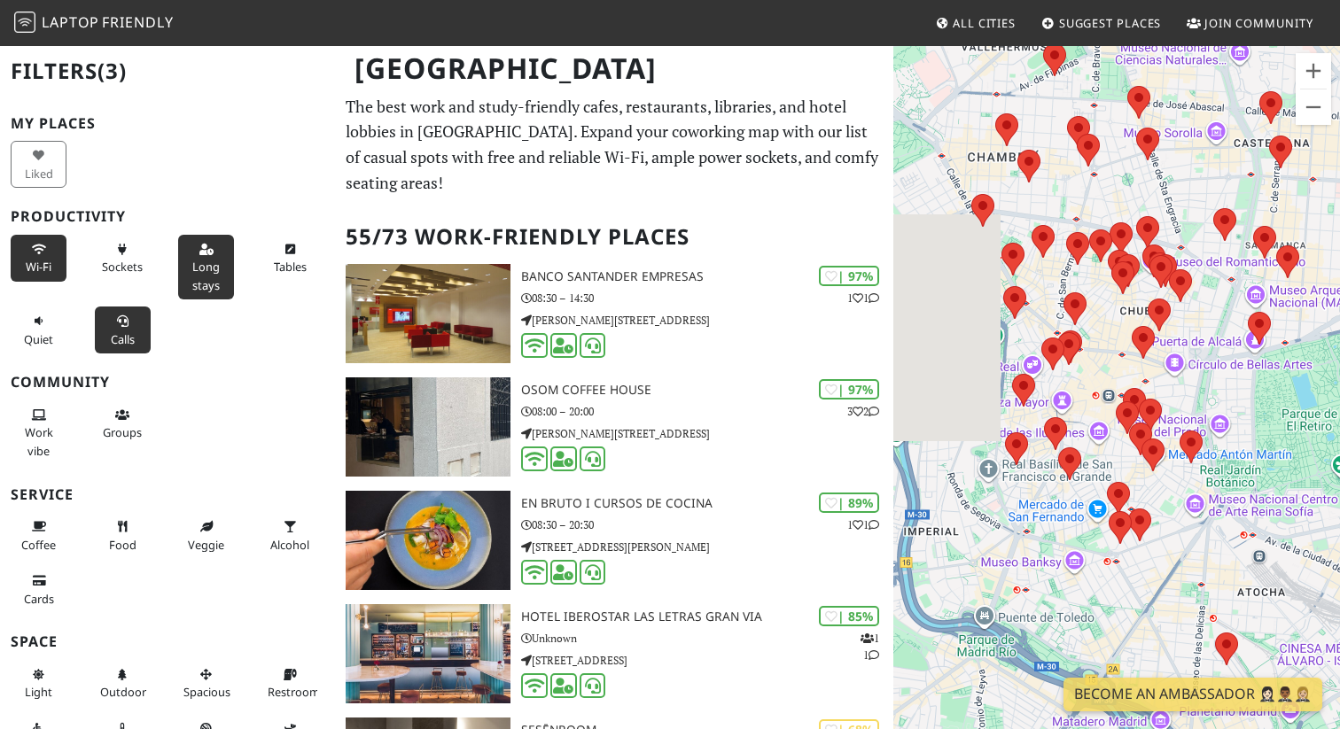
drag, startPoint x: 1018, startPoint y: 555, endPoint x: 1194, endPoint y: 546, distance: 175.7
click at [1194, 546] on div at bounding box center [1116, 408] width 447 height 729
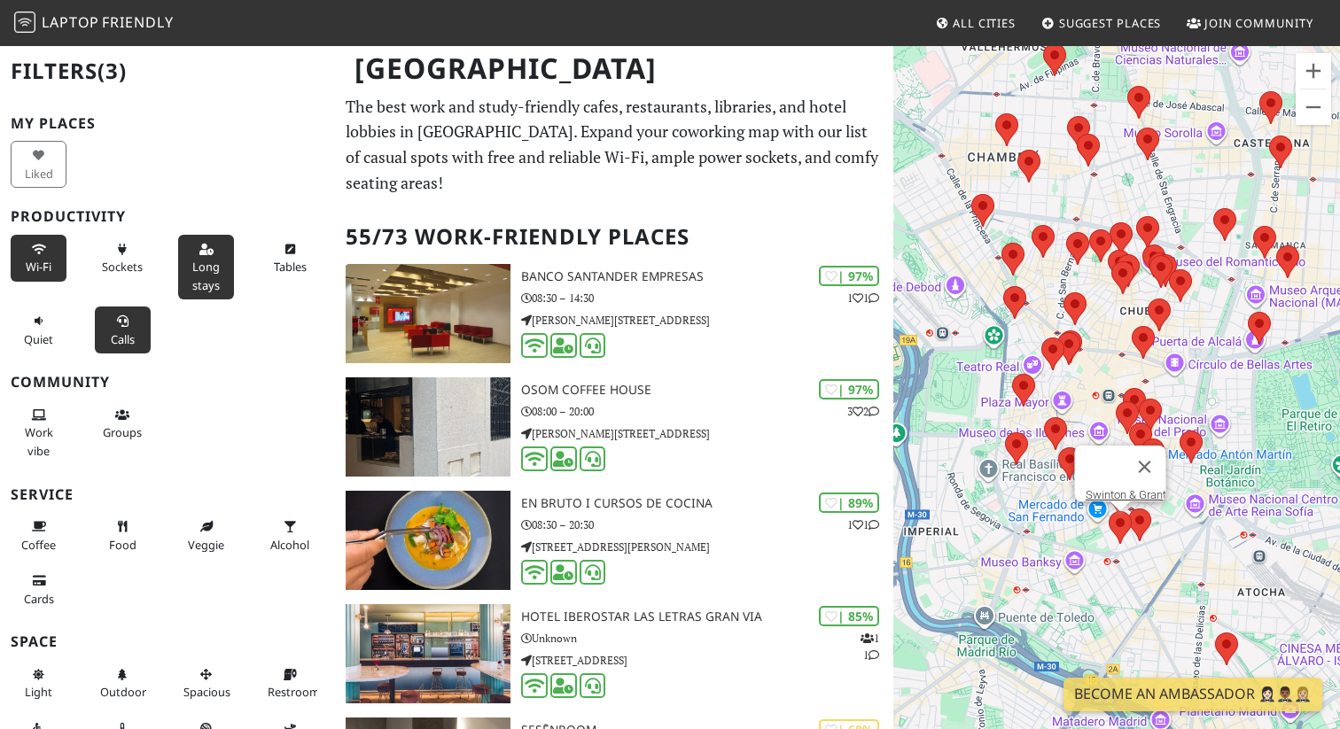
click at [1109, 511] on area at bounding box center [1109, 511] width 0 height 0
click at [1104, 488] on link "Swinton & Grant" at bounding box center [1126, 494] width 81 height 13
click at [1128, 509] on area at bounding box center [1128, 509] width 0 height 0
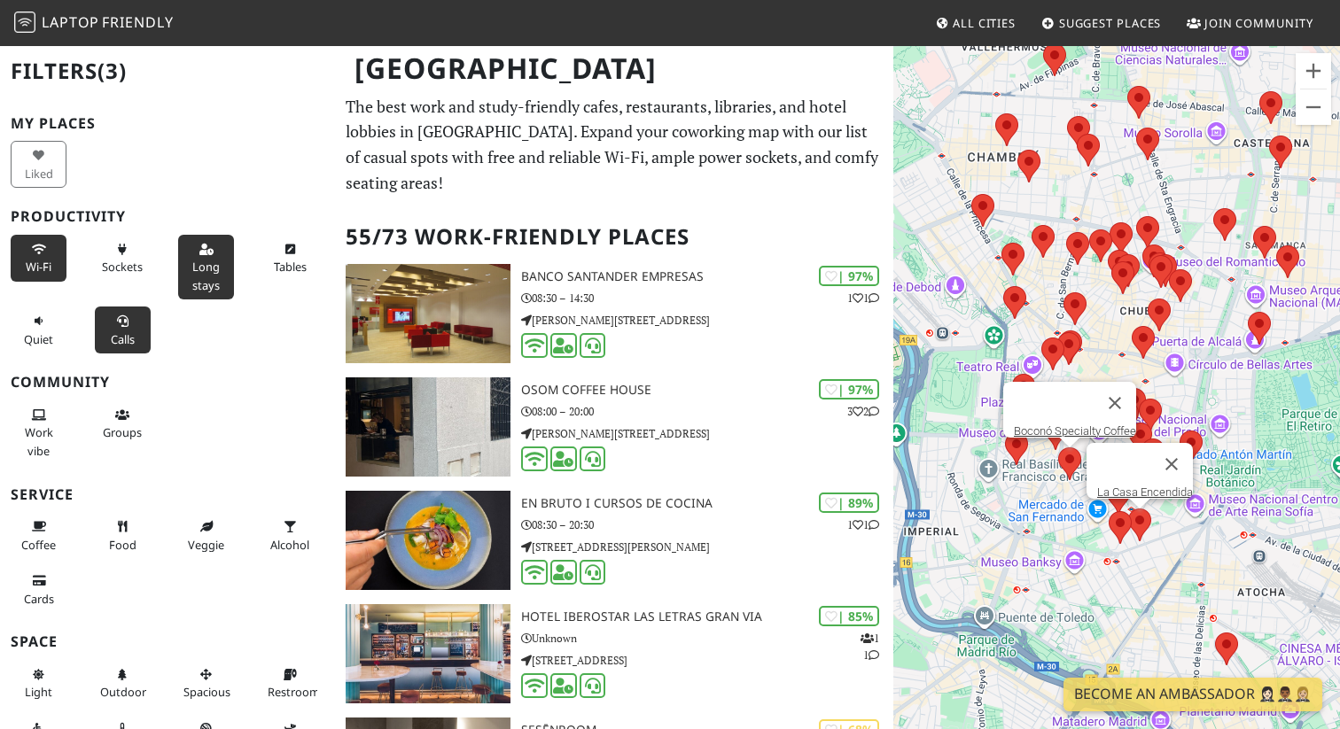
click at [1058, 448] on area at bounding box center [1058, 448] width 0 height 0
click at [1048, 425] on link "Boconó Specialty Coffee" at bounding box center [1075, 431] width 122 height 13
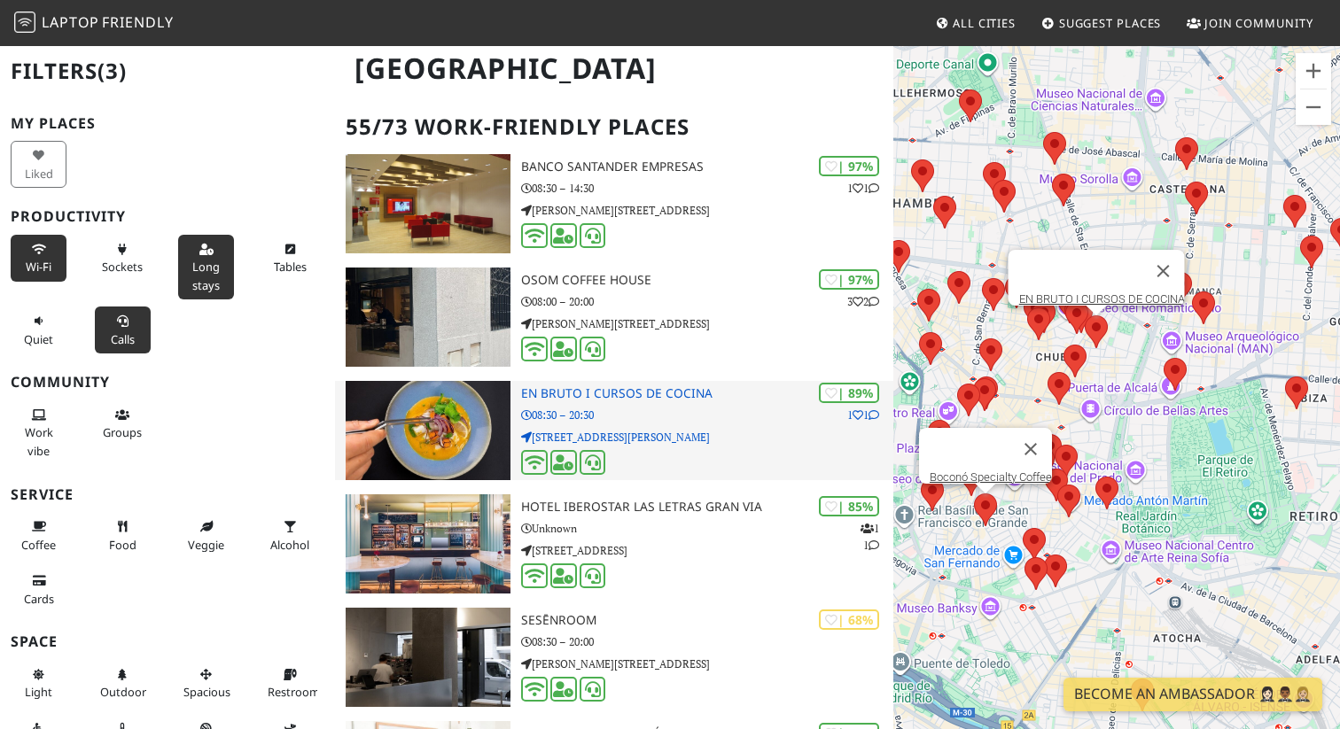
scroll to position [113, 0]
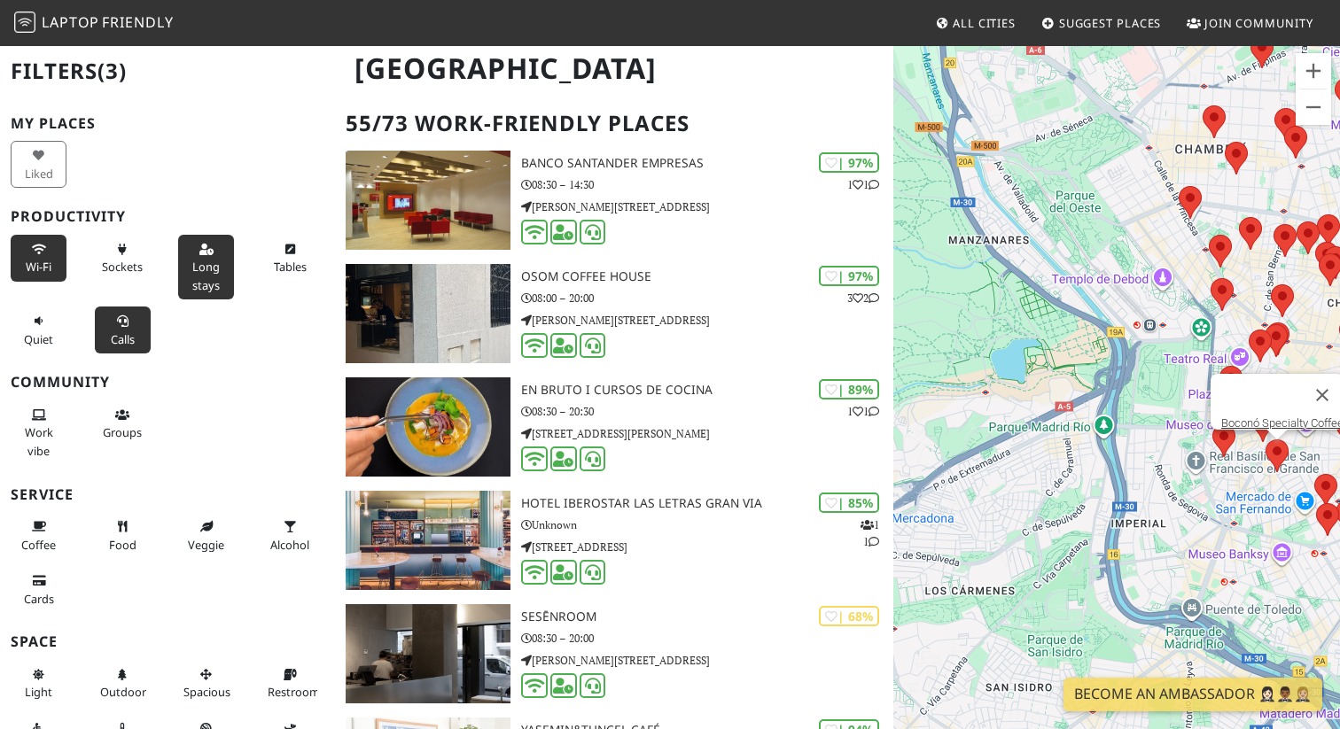
drag, startPoint x: 990, startPoint y: 546, endPoint x: 1285, endPoint y: 491, distance: 300.2
click at [1285, 492] on div "Boconó Specialty Coffee" at bounding box center [1116, 408] width 447 height 729
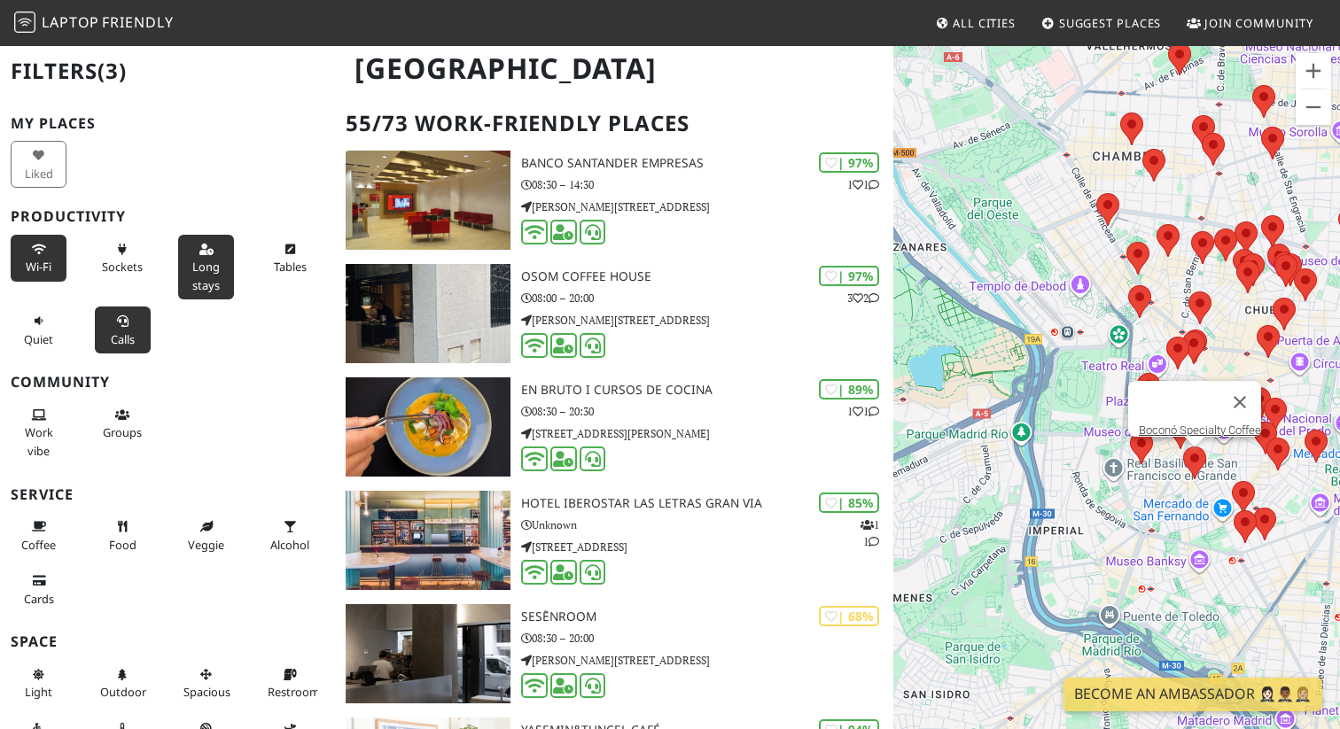
drag, startPoint x: 1220, startPoint y: 529, endPoint x: 1051, endPoint y: 567, distance: 172.7
click at [1051, 567] on div "Boconó Specialty Coffee" at bounding box center [1116, 408] width 447 height 729
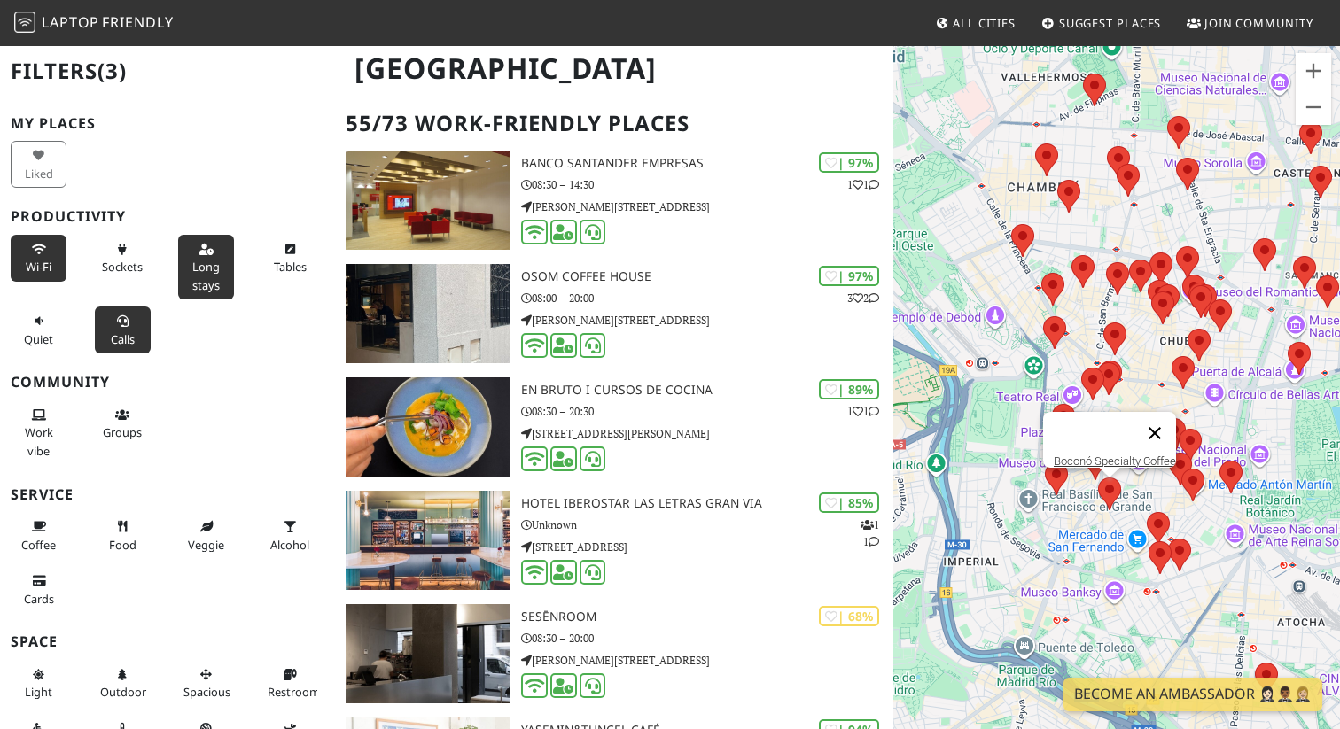
click at [1161, 417] on button "Close" at bounding box center [1155, 433] width 43 height 43
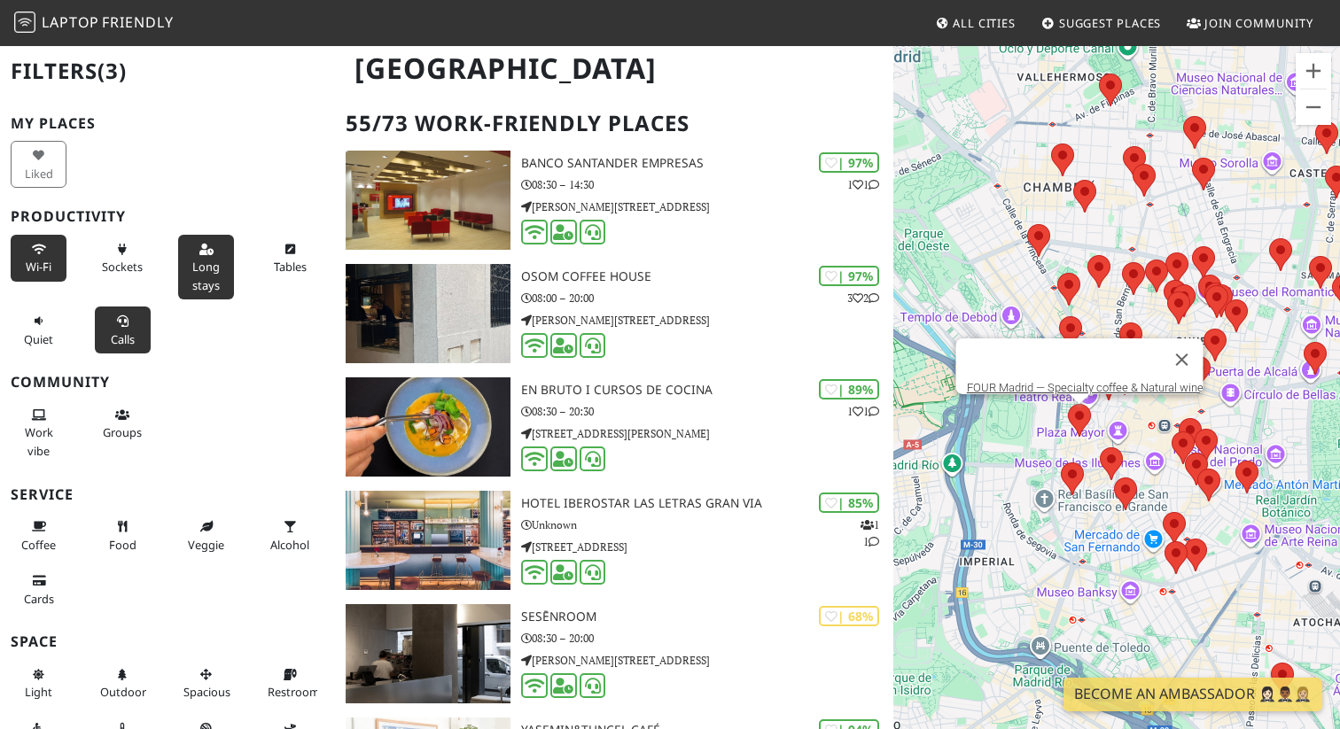
click at [1068, 404] on area at bounding box center [1068, 404] width 0 height 0
click at [1073, 381] on link "FOUR Madrid — Specialty coffee & Natural wine" at bounding box center [1085, 387] width 237 height 13
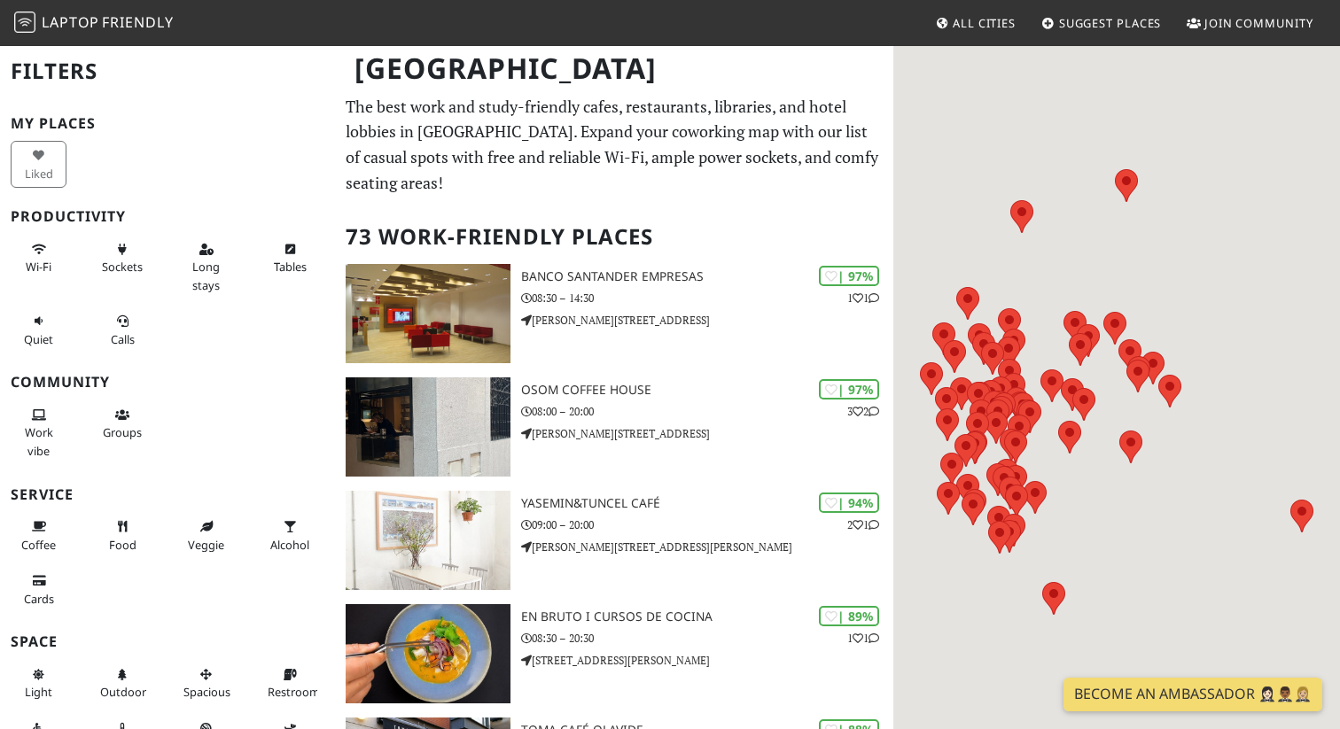
scroll to position [113, 0]
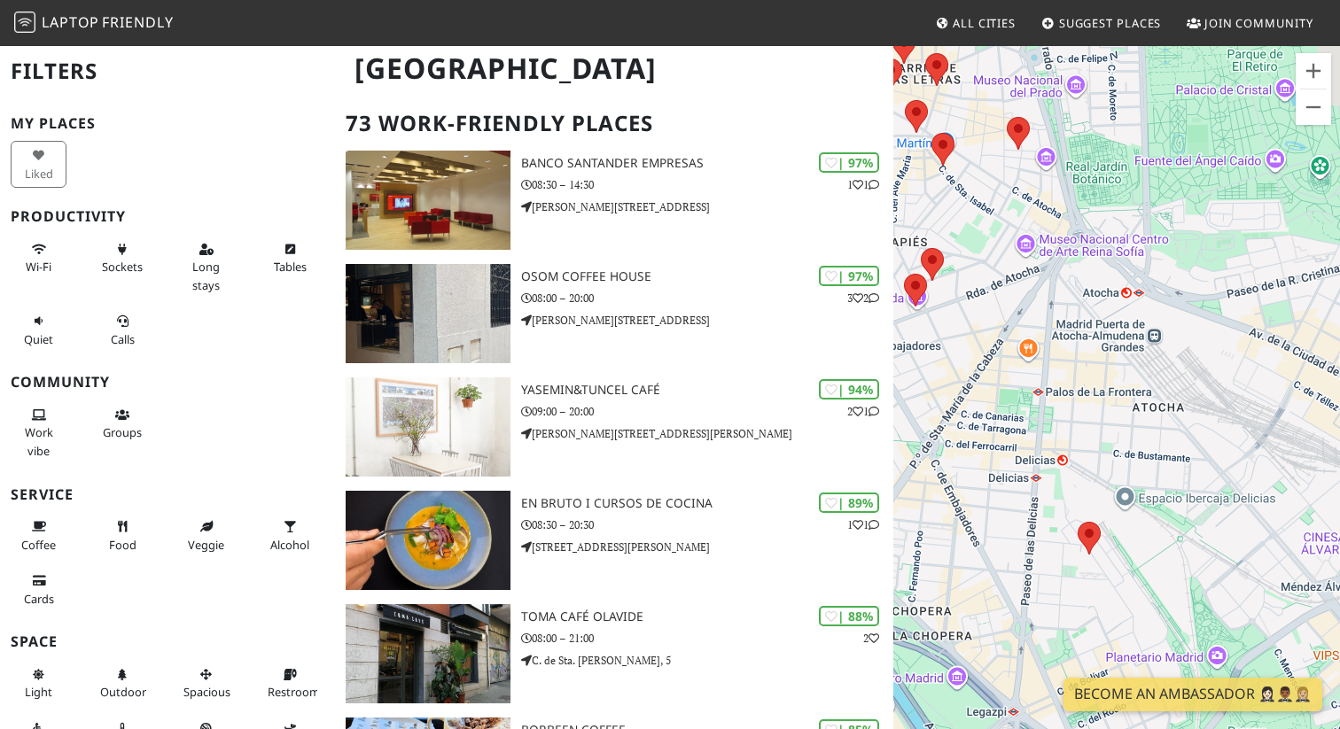
drag, startPoint x: 1048, startPoint y: 566, endPoint x: 999, endPoint y: 426, distance: 148.3
click at [999, 426] on div at bounding box center [1116, 408] width 447 height 729
click at [1078, 521] on area at bounding box center [1078, 521] width 0 height 0
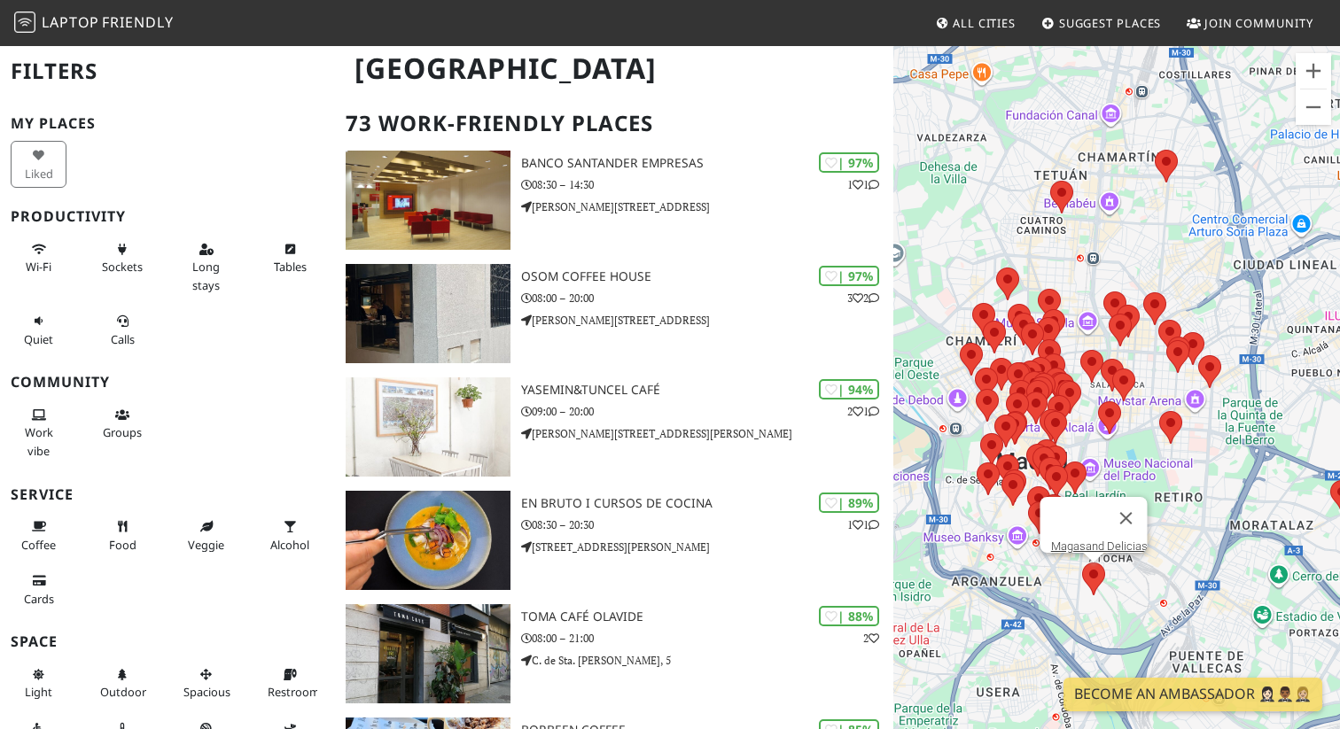
drag, startPoint x: 1061, startPoint y: 583, endPoint x: 992, endPoint y: 291, distance: 300.6
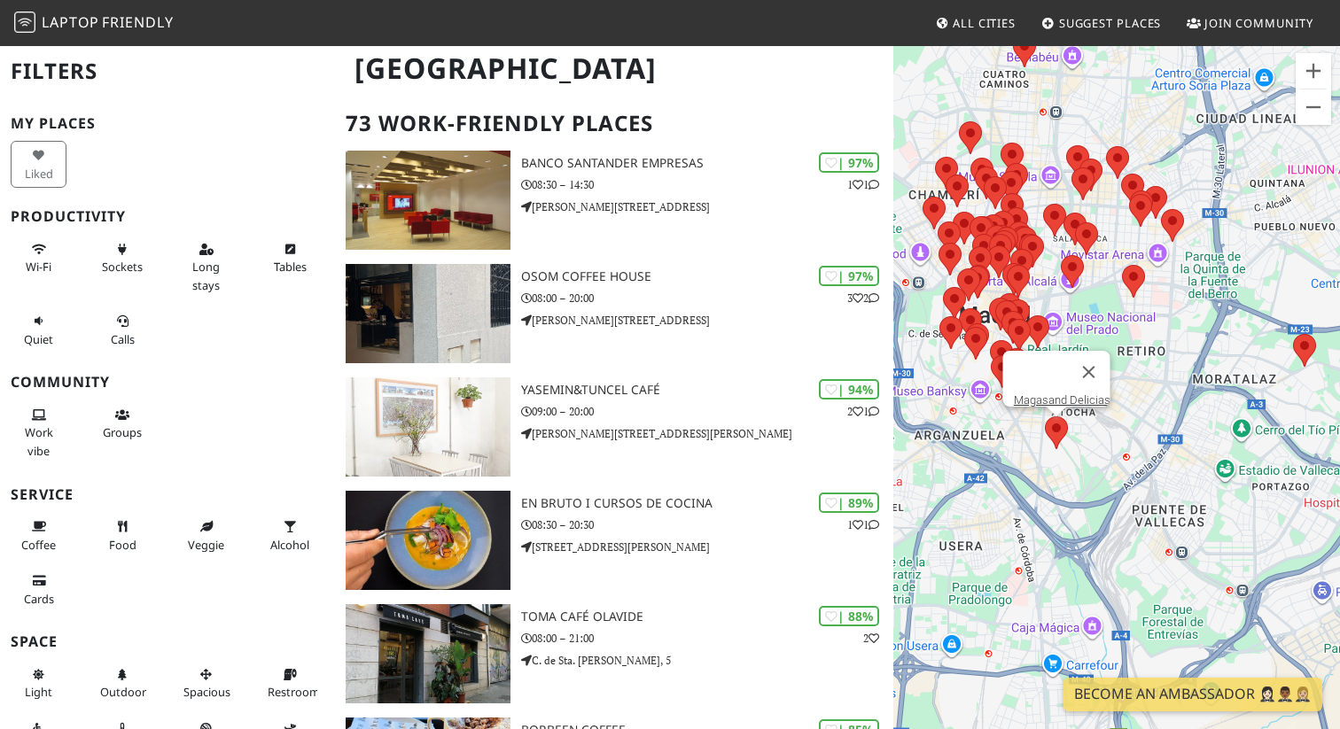
click at [992, 291] on div "Magasand Delicias" at bounding box center [1116, 408] width 447 height 729
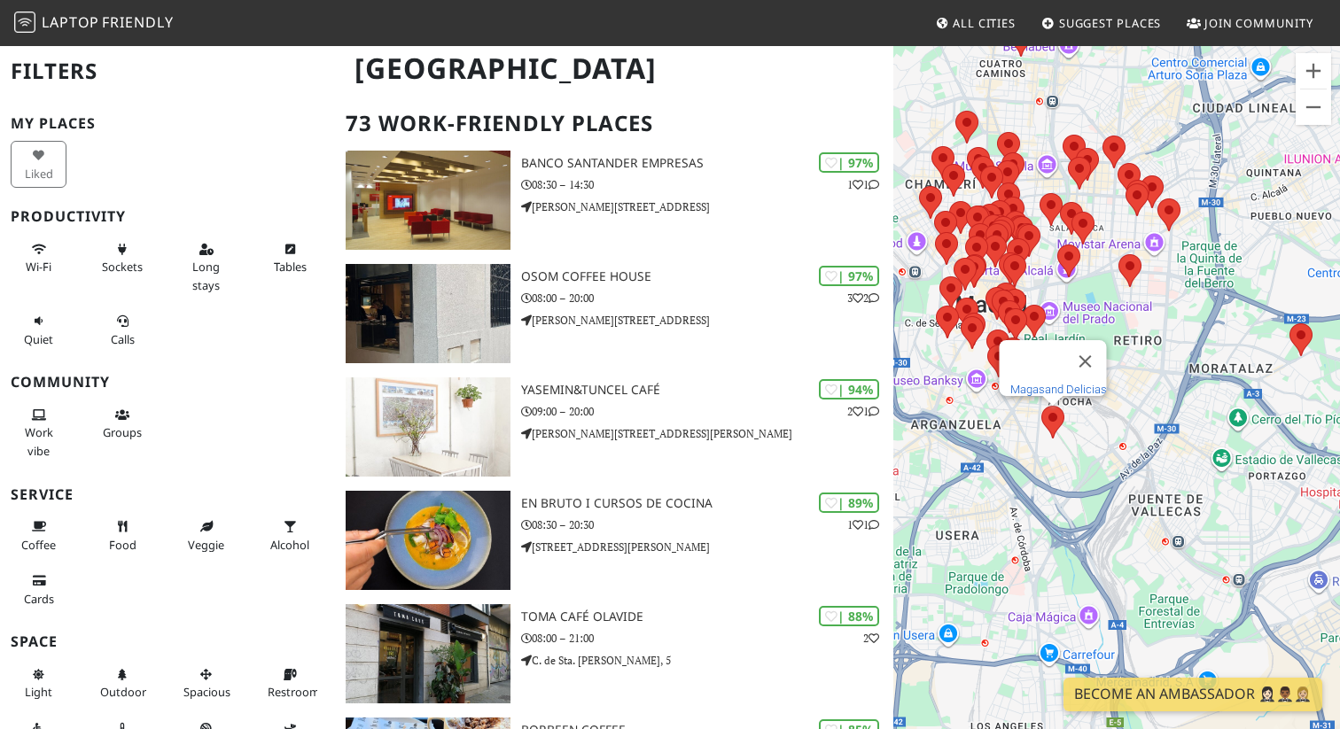
click at [1057, 383] on link "Magasand Delicias" at bounding box center [1058, 389] width 97 height 13
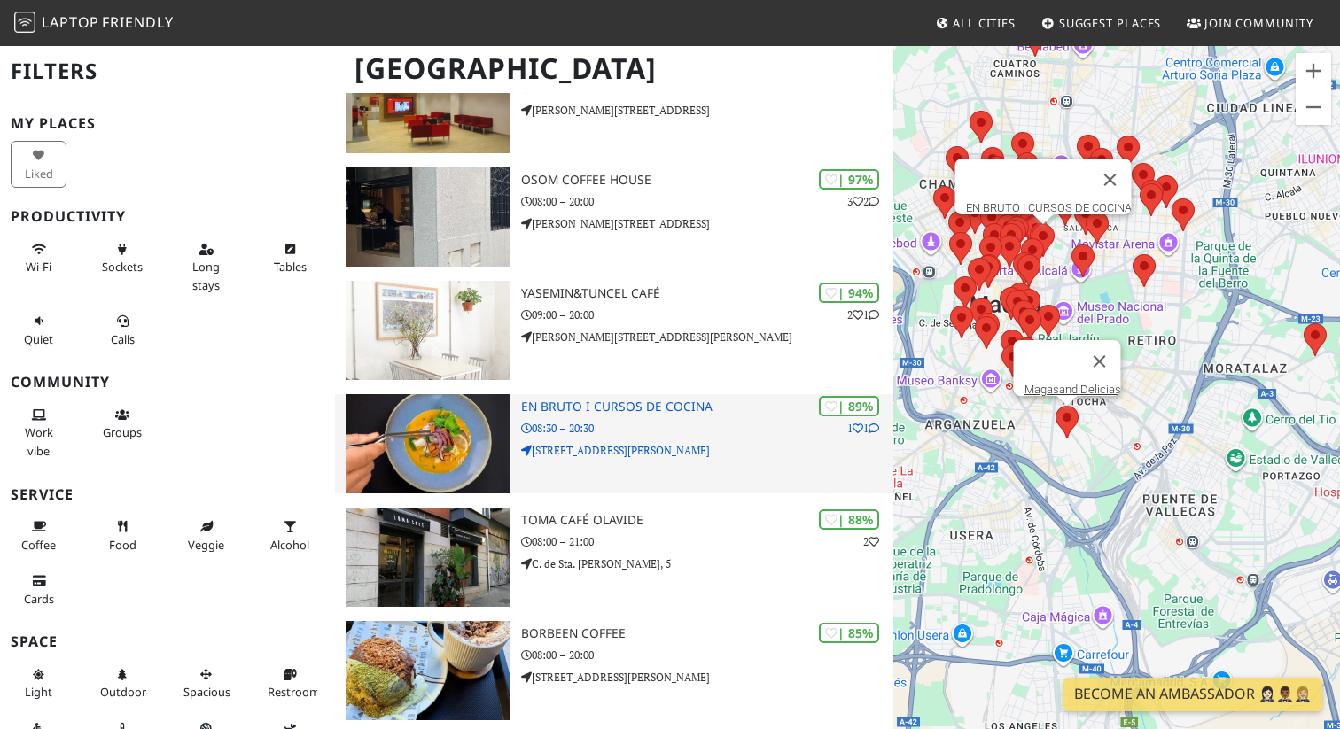
scroll to position [217, 0]
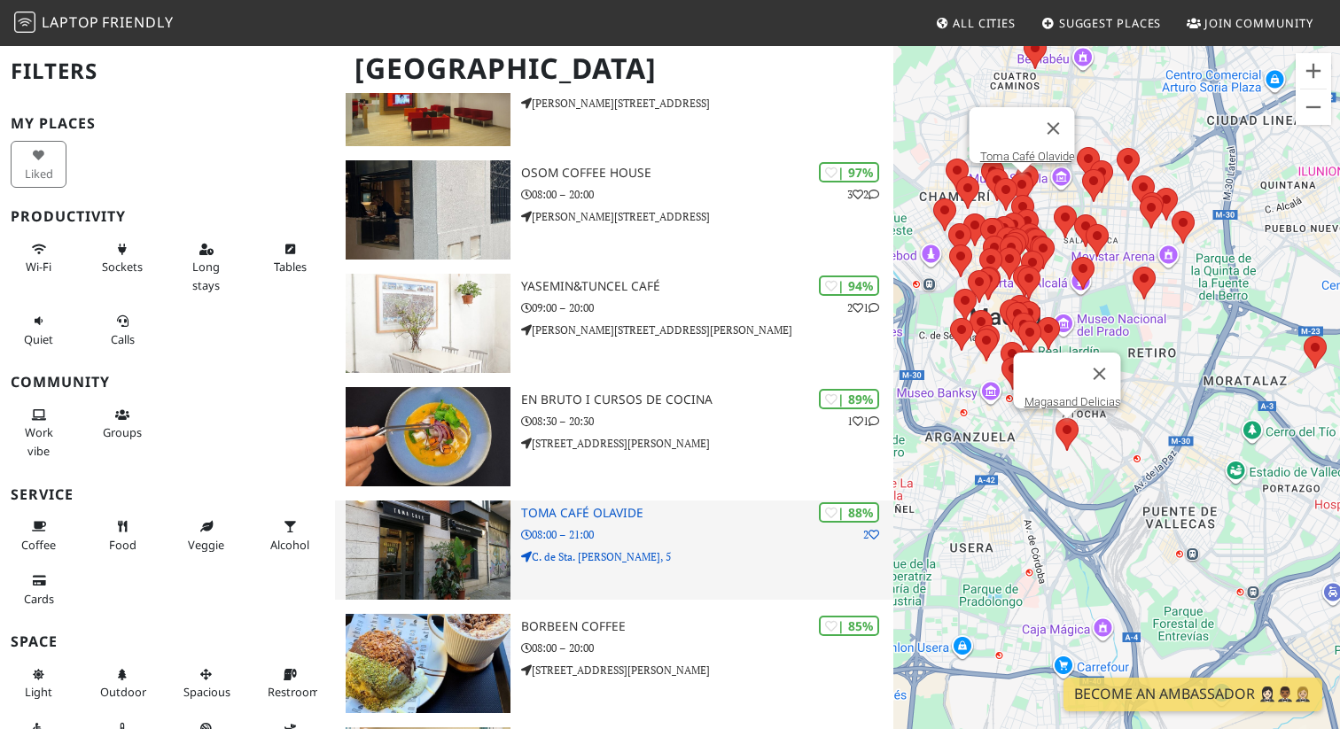
click at [463, 514] on img at bounding box center [428, 550] width 165 height 99
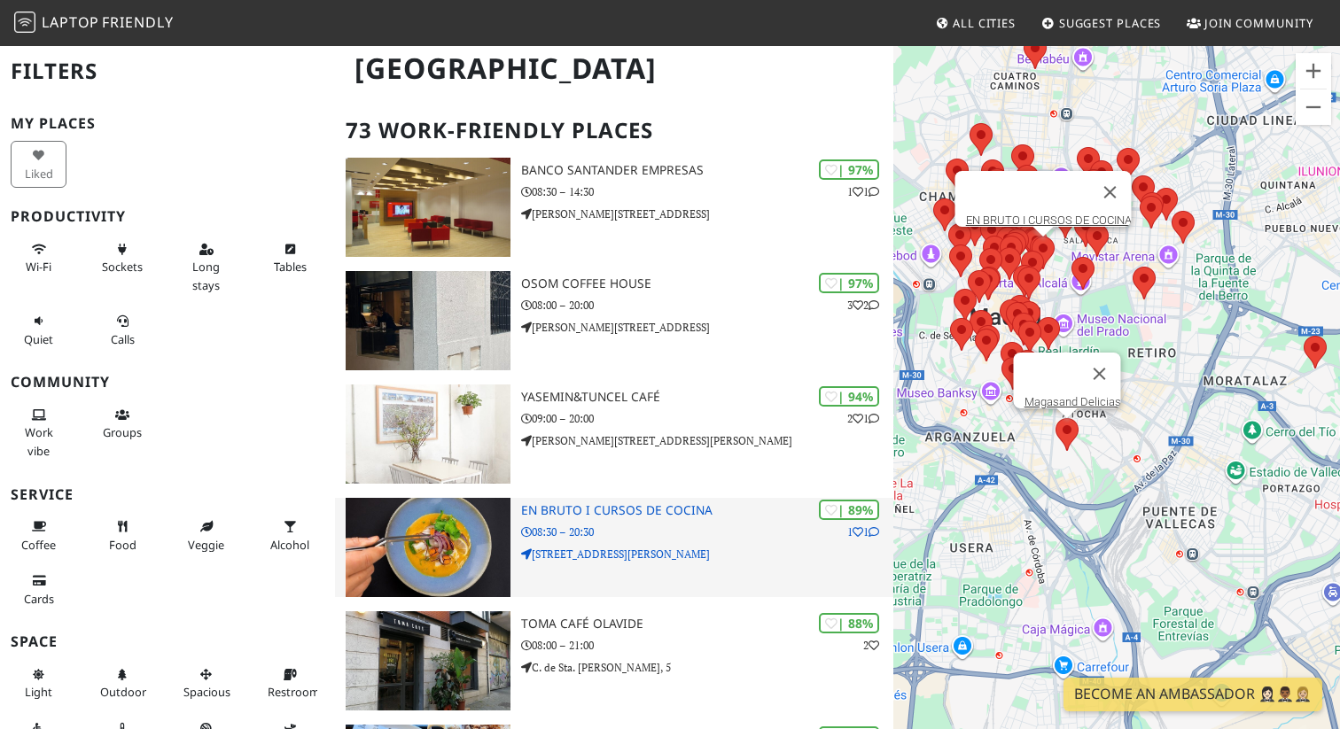
scroll to position [0, 0]
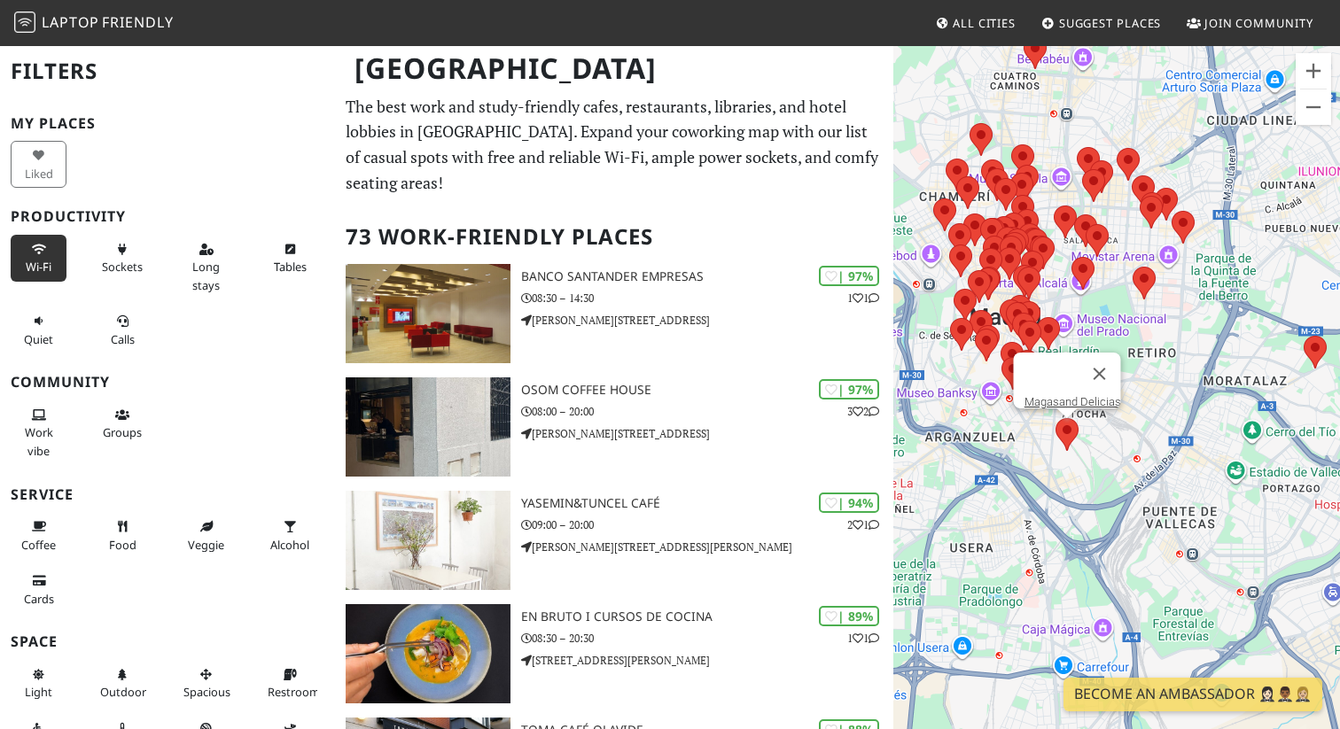
click at [34, 264] on span "Wi-Fi" at bounding box center [39, 267] width 26 height 16
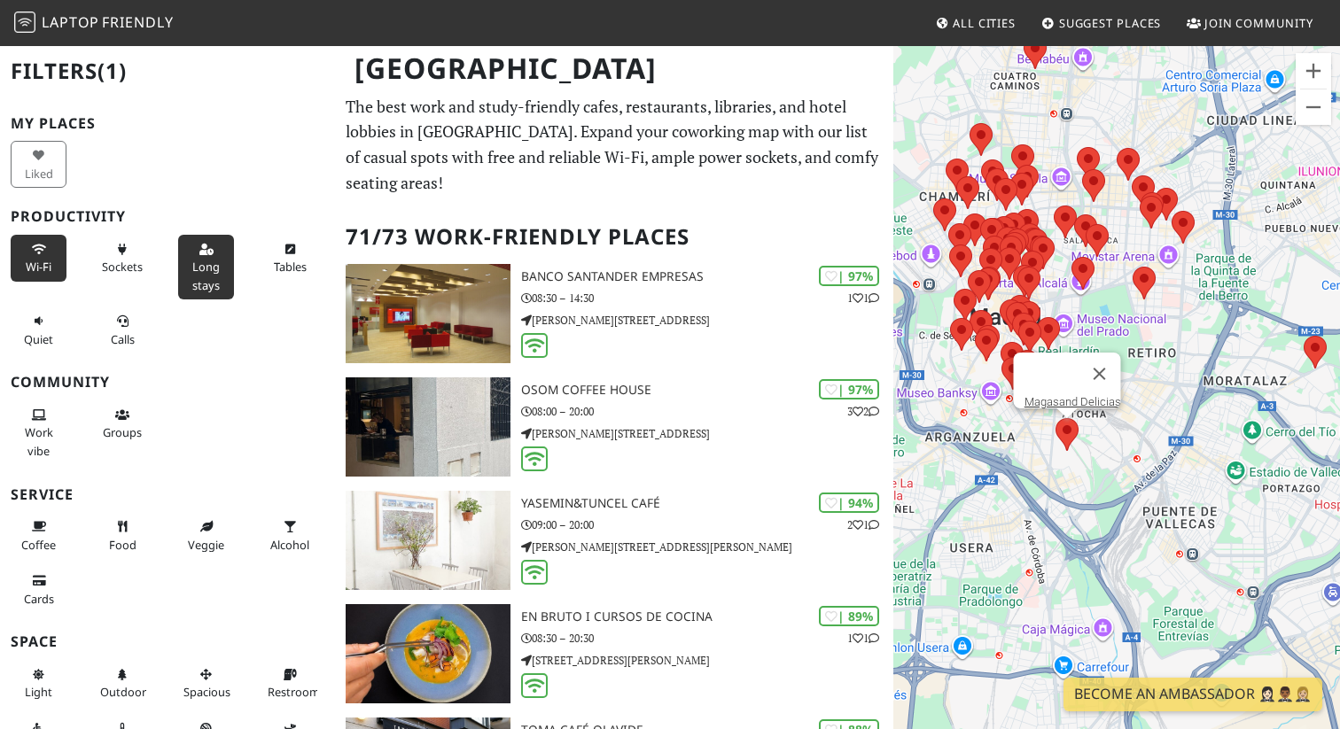
click at [200, 262] on span "Long stays" at bounding box center [205, 276] width 27 height 34
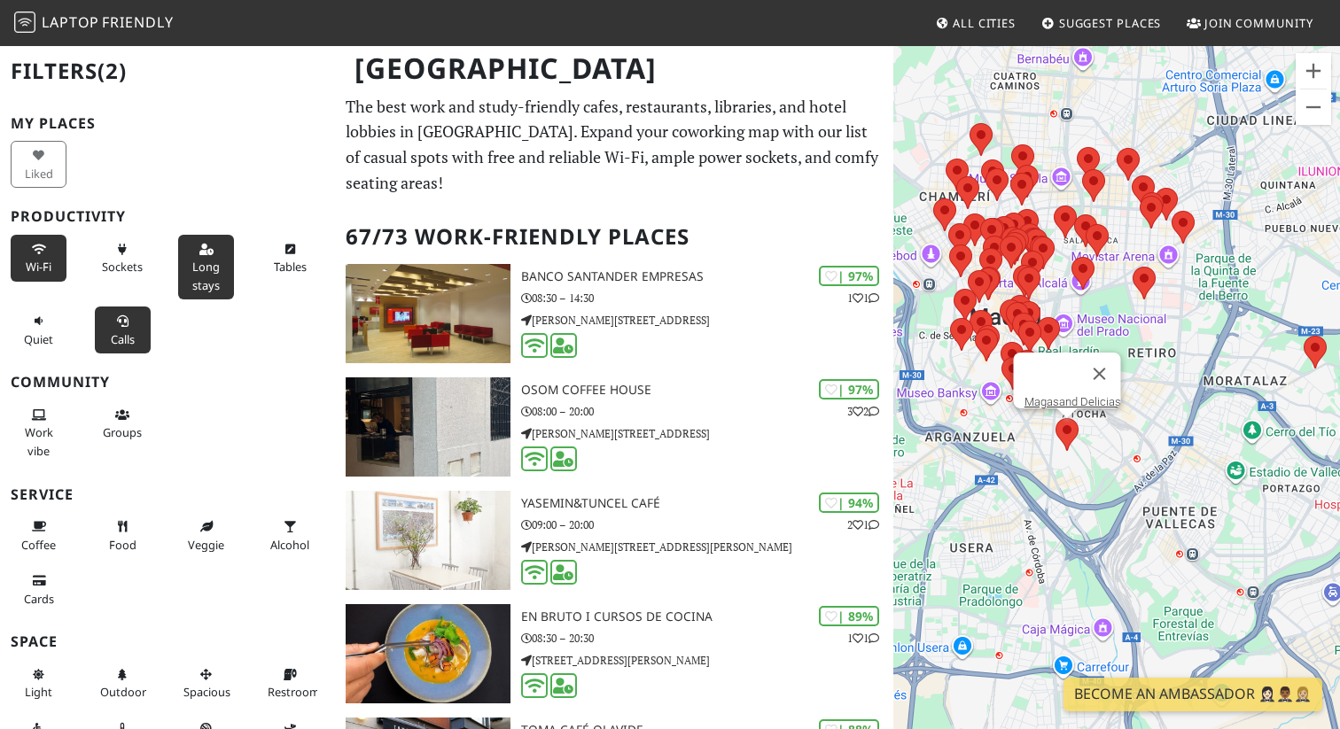
click at [115, 349] on button "Calls" at bounding box center [123, 330] width 56 height 47
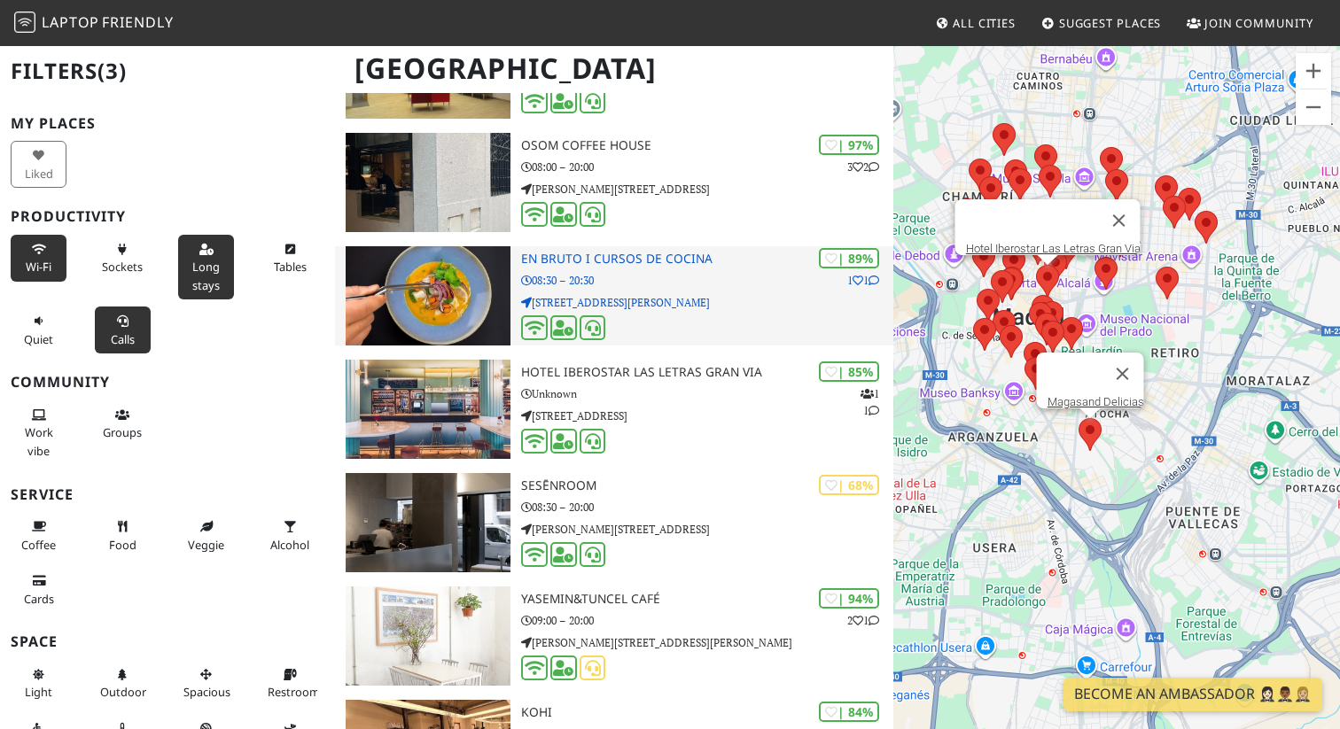
scroll to position [246, 0]
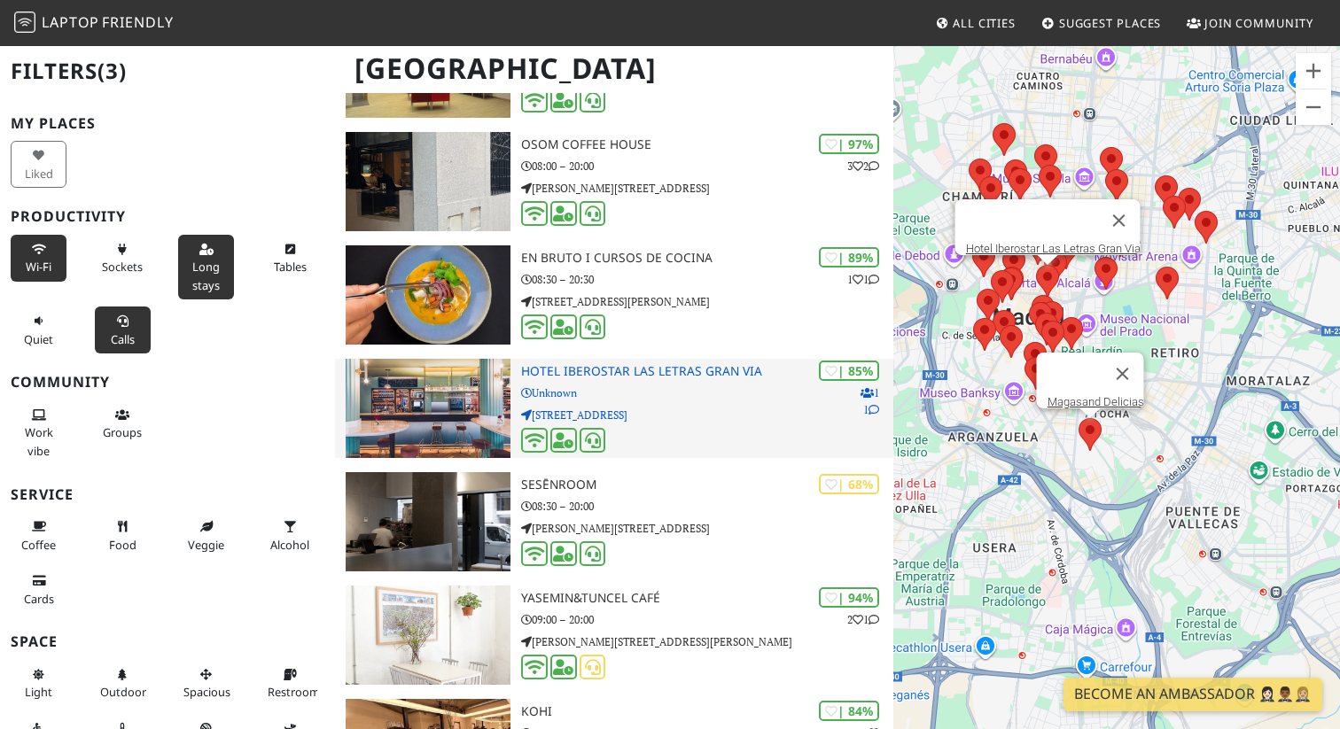
click at [704, 407] on p "C/ Gran Vía, 11" at bounding box center [707, 415] width 372 height 17
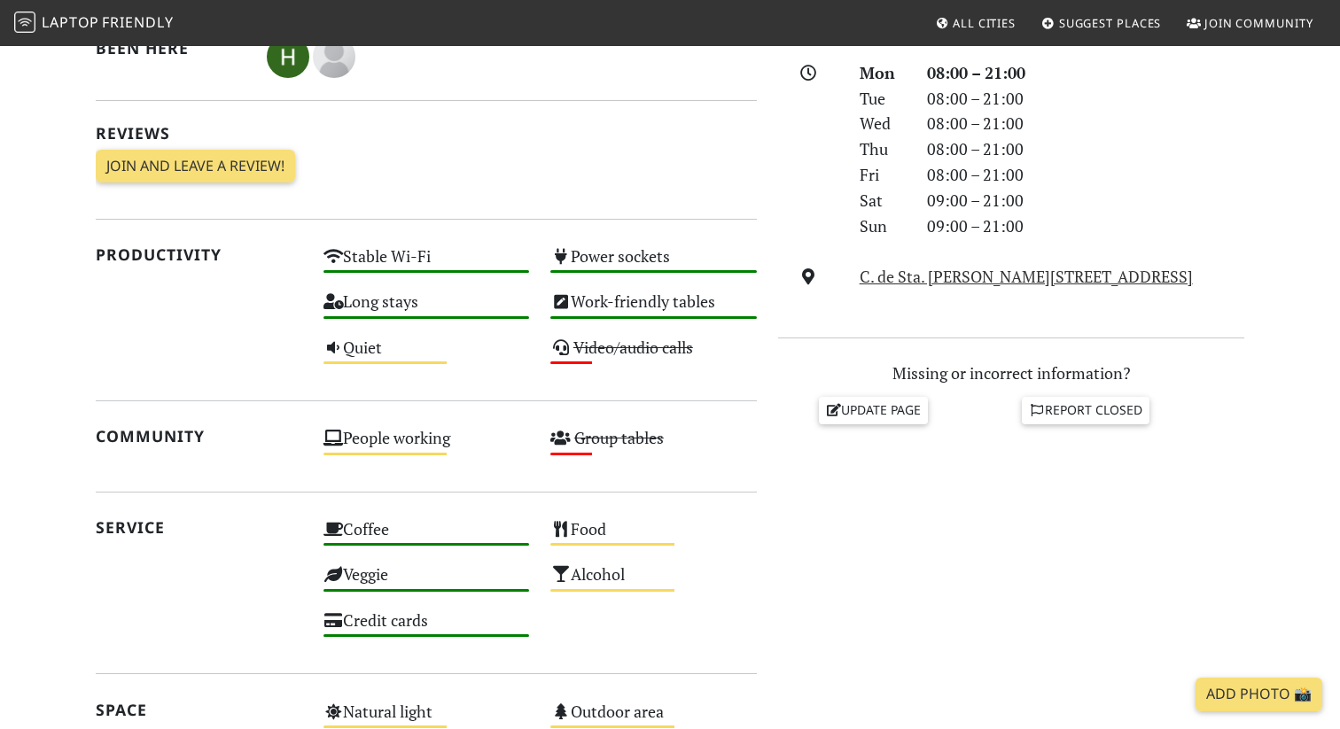
scroll to position [514, 0]
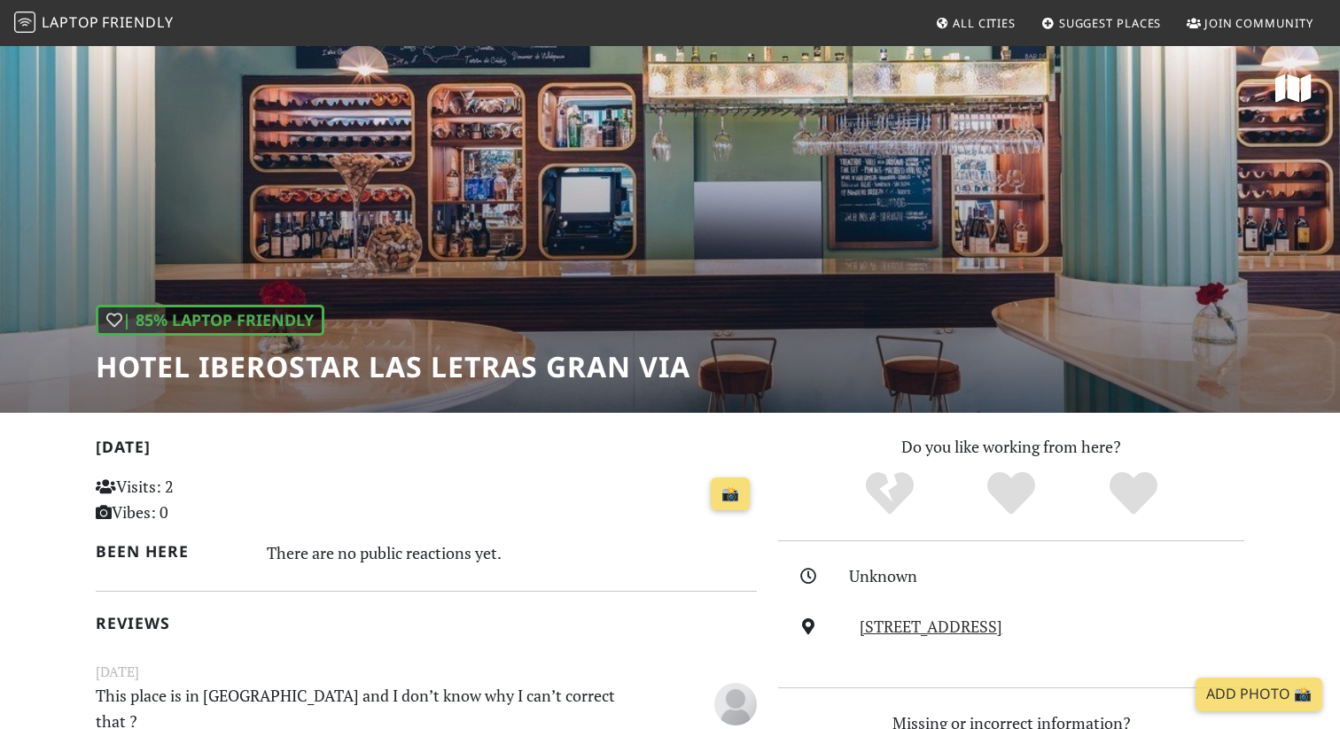
click at [373, 362] on h1 "Hotel Iberostar Las Letras Gran Via" at bounding box center [393, 367] width 595 height 34
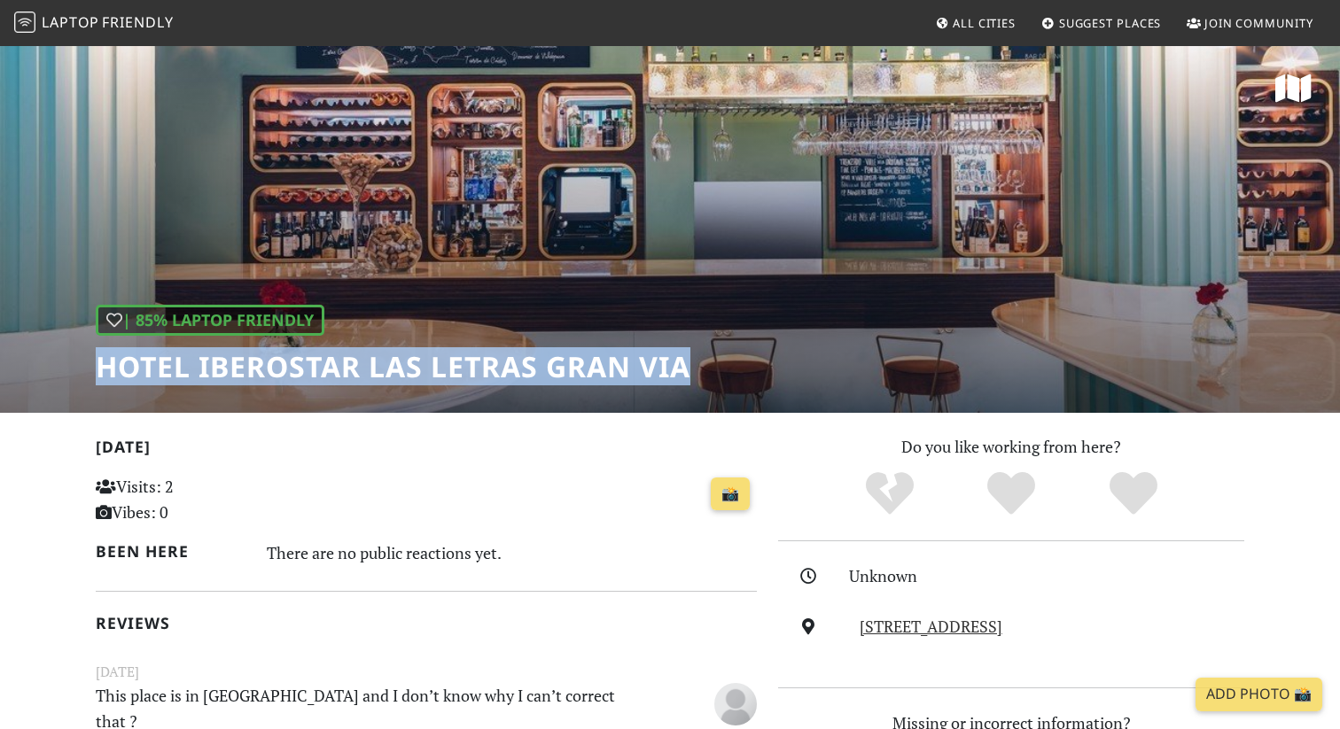
click at [373, 362] on h1 "Hotel Iberostar Las Letras Gran Via" at bounding box center [393, 367] width 595 height 34
copy div "Hotel Iberostar Las Letras Gran Via"
